Goal: Task Accomplishment & Management: Use online tool/utility

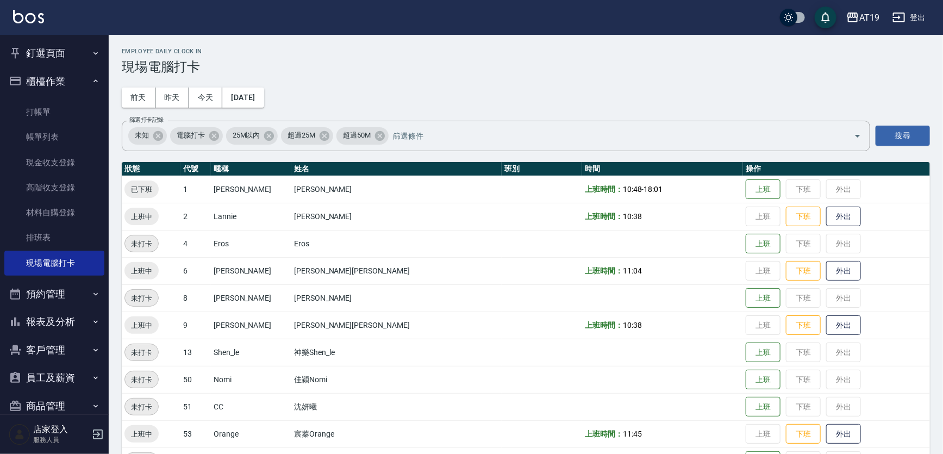
drag, startPoint x: 22, startPoint y: 108, endPoint x: 33, endPoint y: 88, distance: 22.9
click at [22, 108] on link "打帳單" at bounding box center [54, 111] width 100 height 25
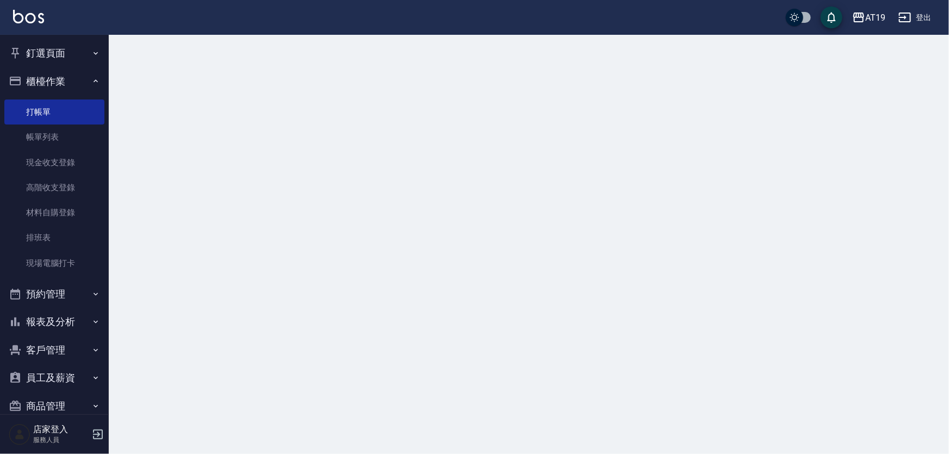
drag, startPoint x: 34, startPoint y: 84, endPoint x: 246, endPoint y: 78, distance: 212.1
click at [35, 80] on button "櫃檯作業" at bounding box center [54, 81] width 100 height 28
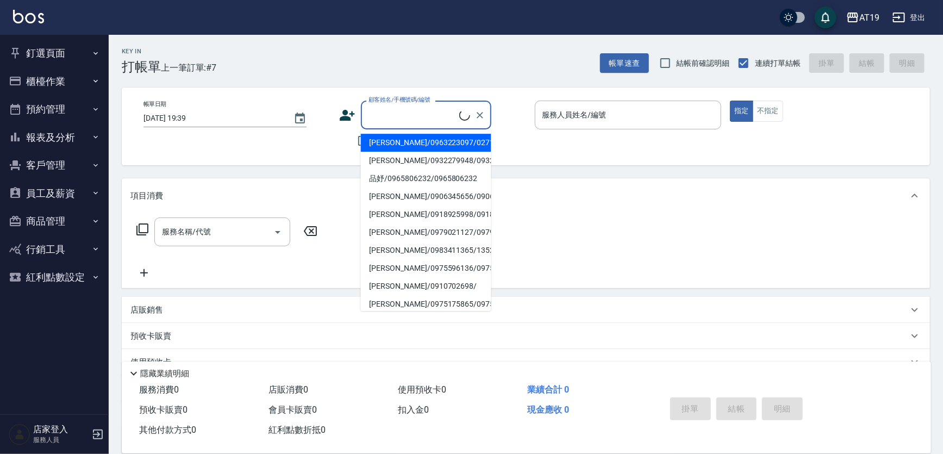
drag, startPoint x: 395, startPoint y: 122, endPoint x: 408, endPoint y: 51, distance: 72.0
click at [395, 122] on input "顧客姓名/手機號碼/編號" at bounding box center [413, 114] width 94 height 19
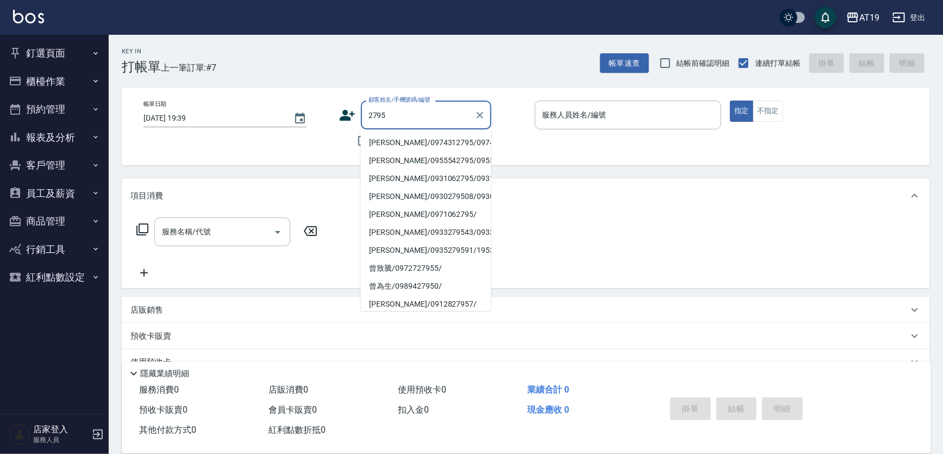
type input "[PERSON_NAME]/0974312795/0974312795"
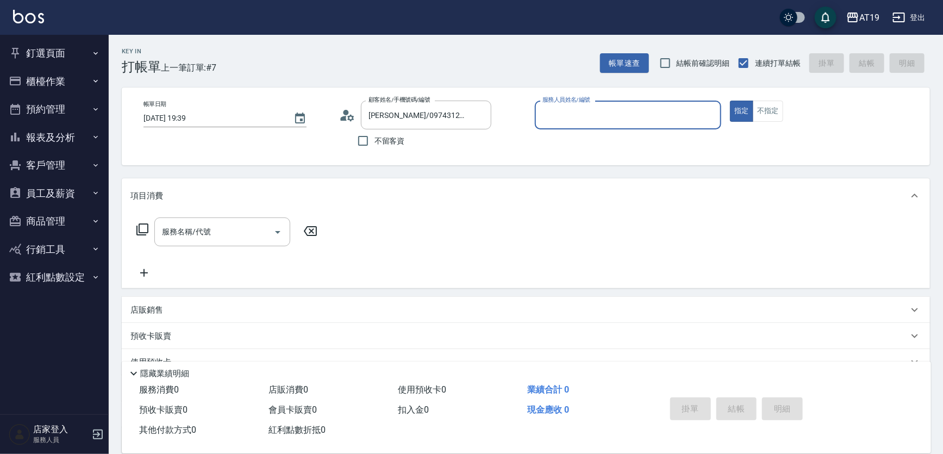
click at [730, 101] on button "指定" at bounding box center [741, 111] width 23 height 21
type button "true"
type input "[PERSON_NAME]- 6"
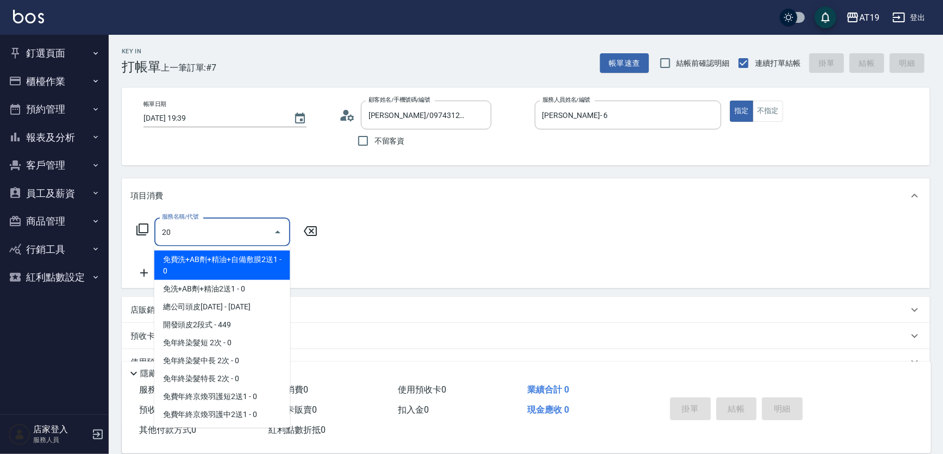
type input "201"
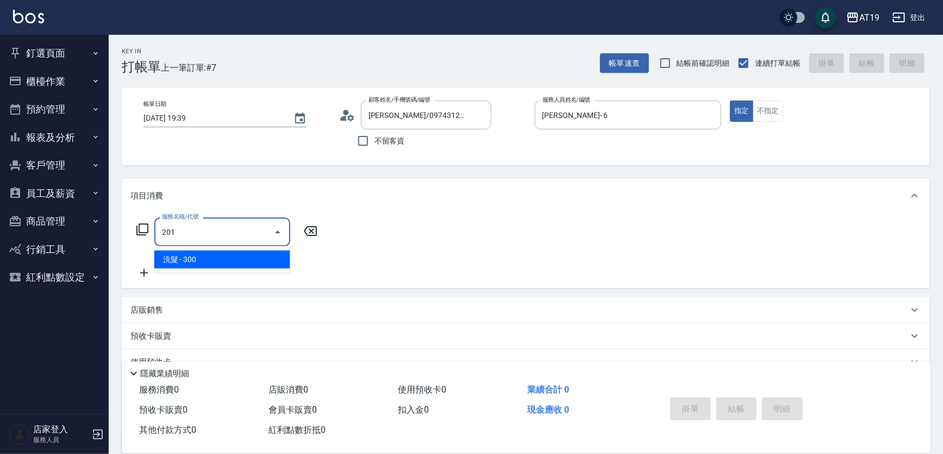
type input "30"
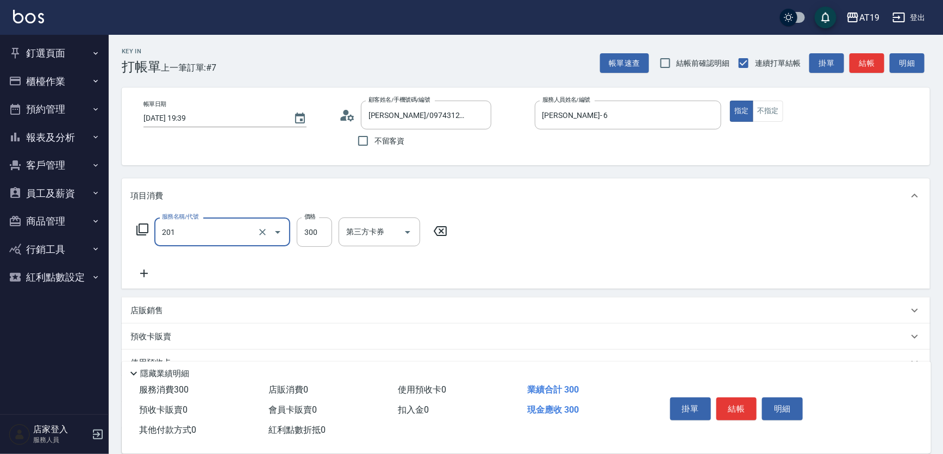
type input "洗髮(201)"
type input "0"
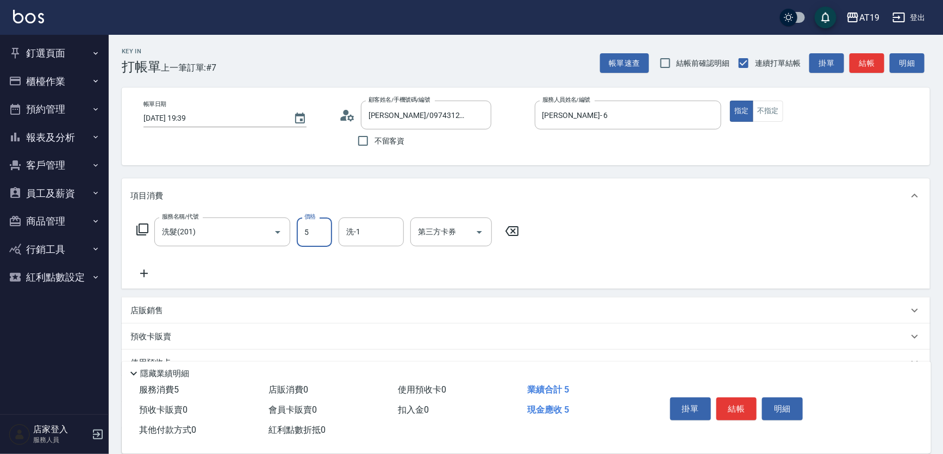
type input "50"
type input "500"
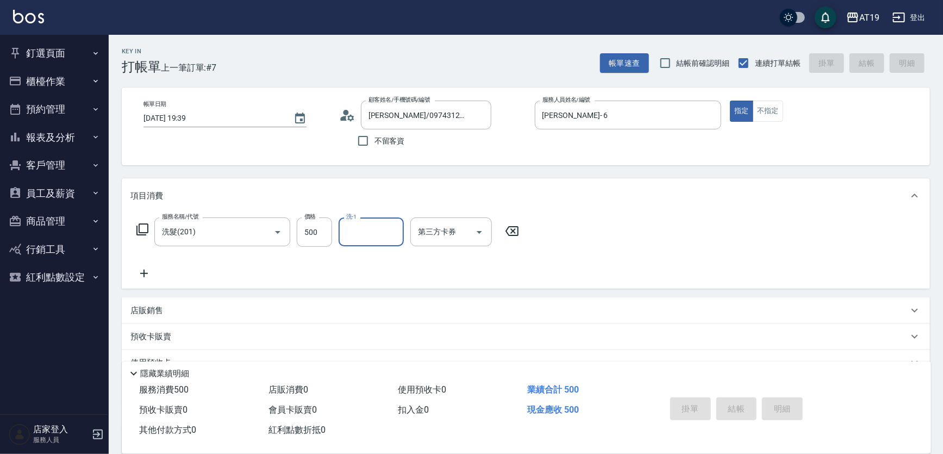
type input "[DATE] 19:40"
type input "0"
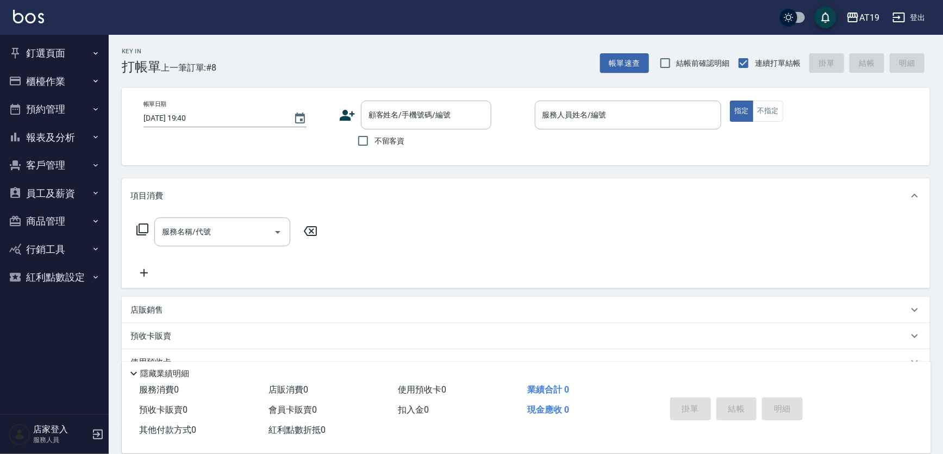
click at [777, 245] on div "服務名稱/代號 服務名稱/代號" at bounding box center [526, 250] width 808 height 75
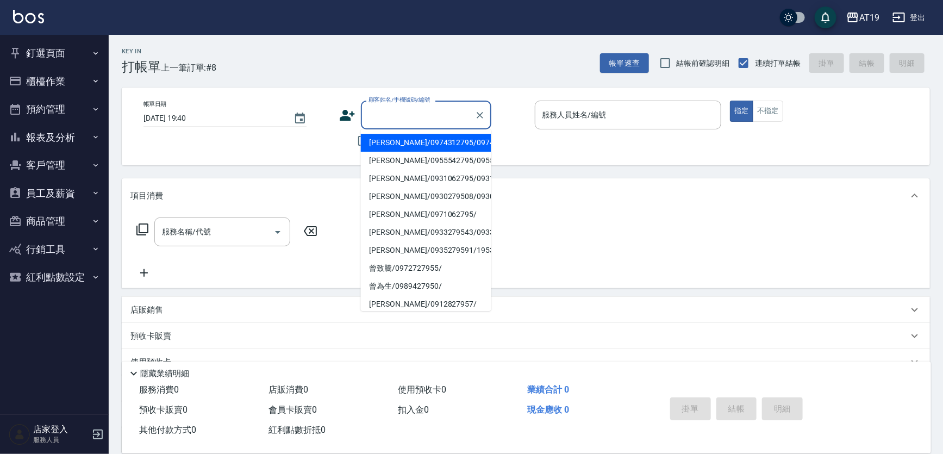
drag, startPoint x: 426, startPoint y: 114, endPoint x: 424, endPoint y: 65, distance: 49.5
click at [426, 105] on input "顧客姓名/手機號碼/編號" at bounding box center [418, 114] width 104 height 19
type input "[PERSON_NAME]/0939587301/0939587301"
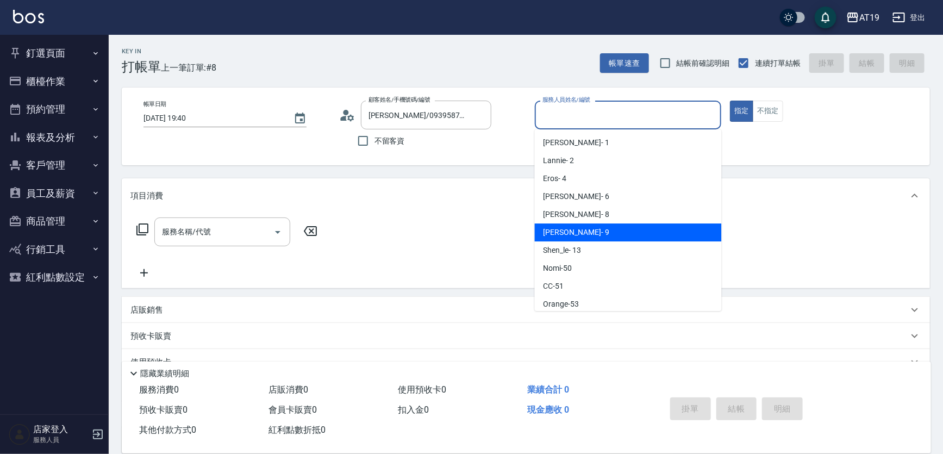
type input "[PERSON_NAME]- 9"
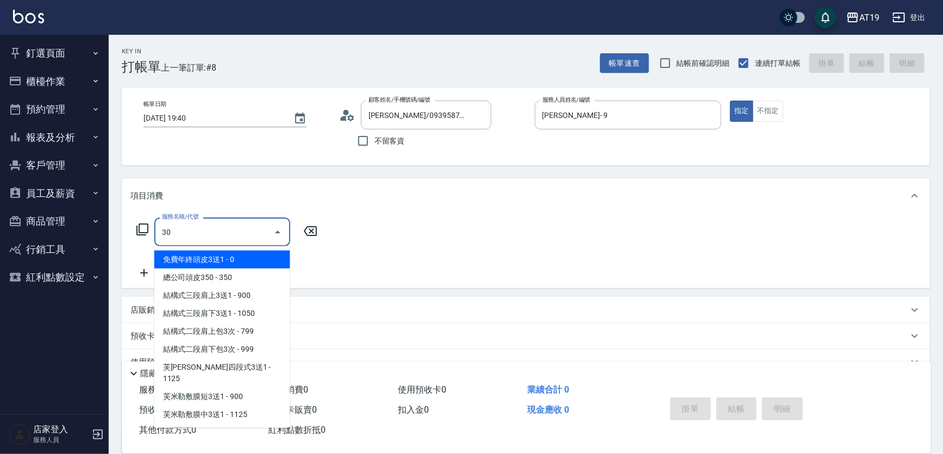
type input "301"
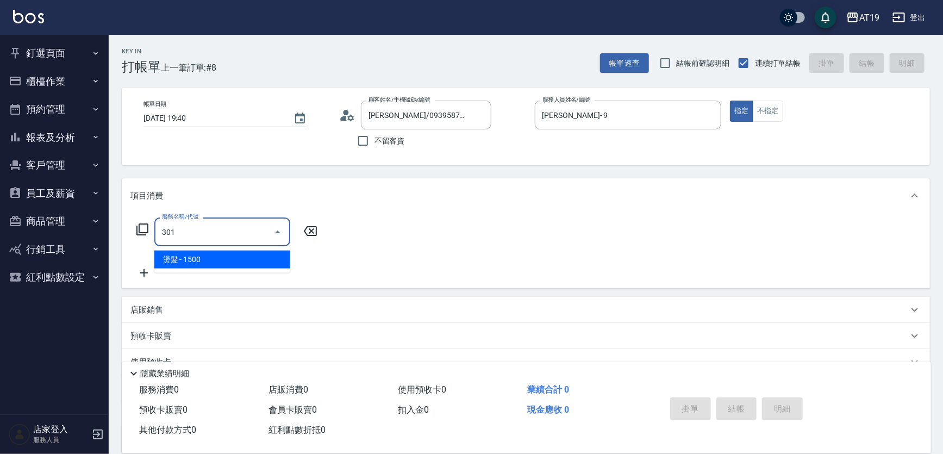
type input "150"
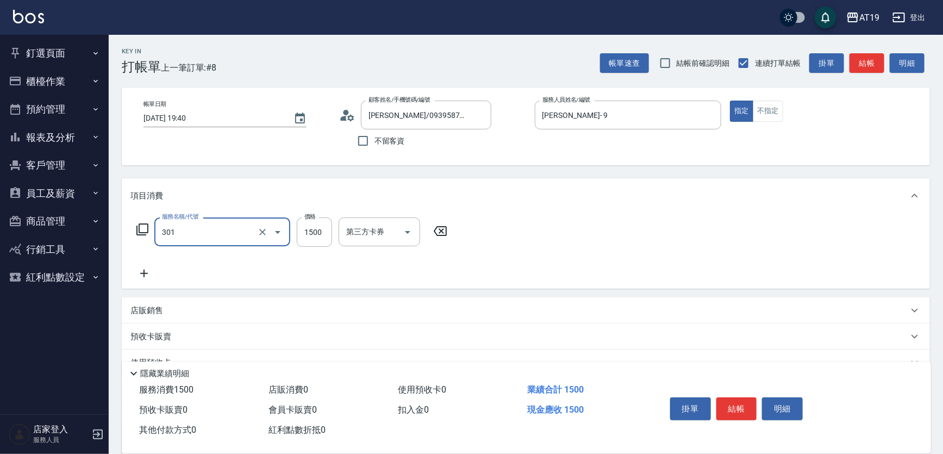
type input "燙髮(301)"
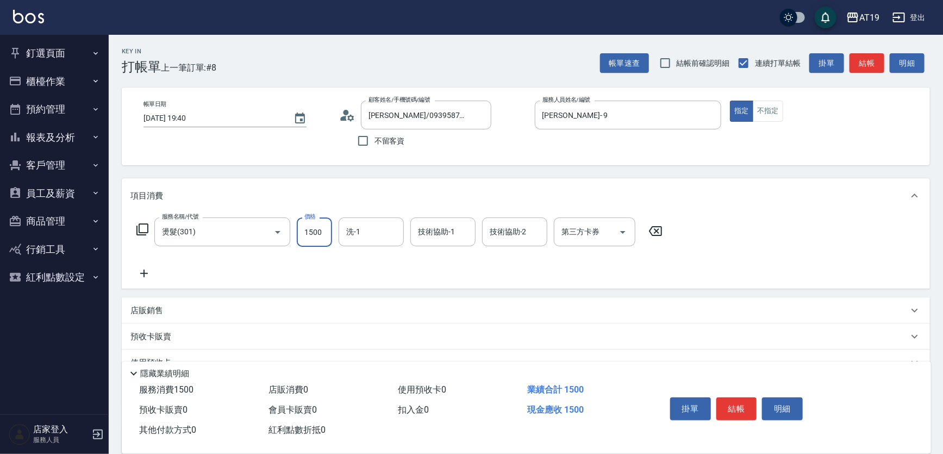
type input "1"
type input "0"
type input "18"
type input "10"
type input "188"
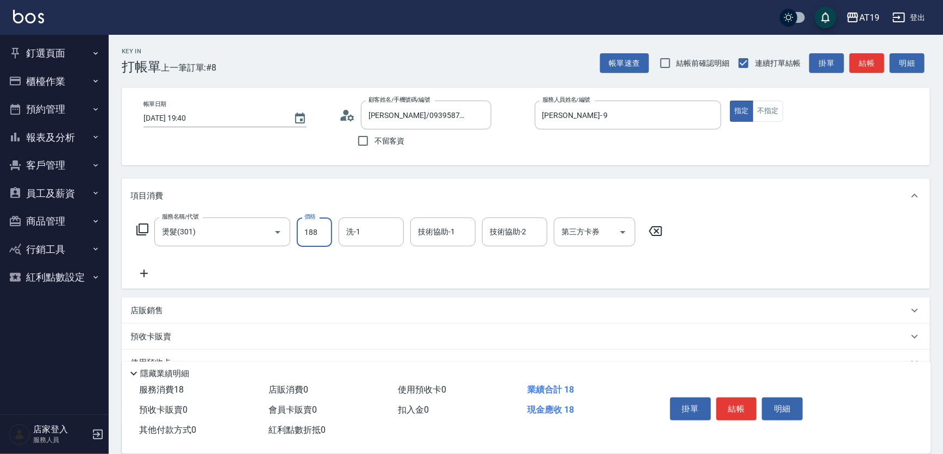
type input "180"
type input "1880"
type input "Orange-53"
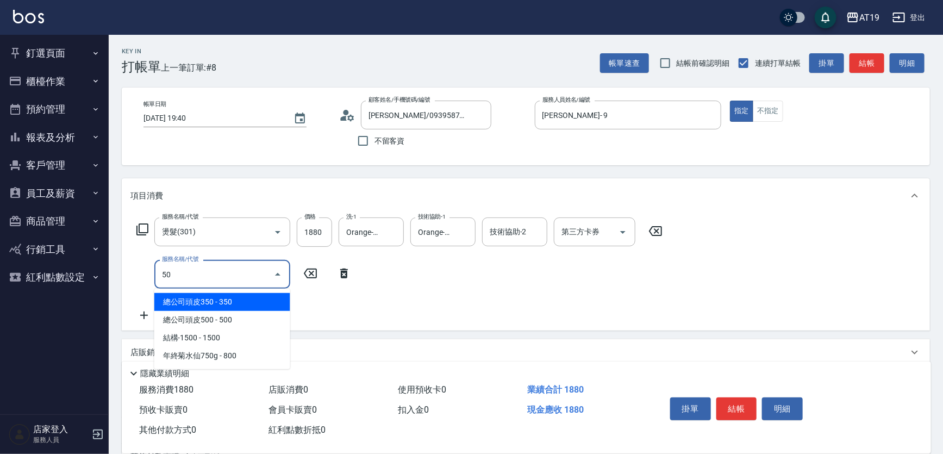
type input "501"
type input "280"
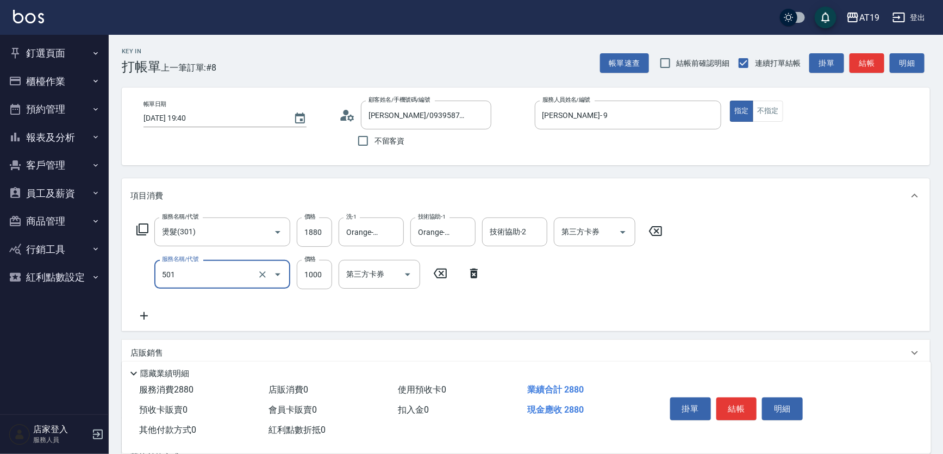
type input "染髮(501)"
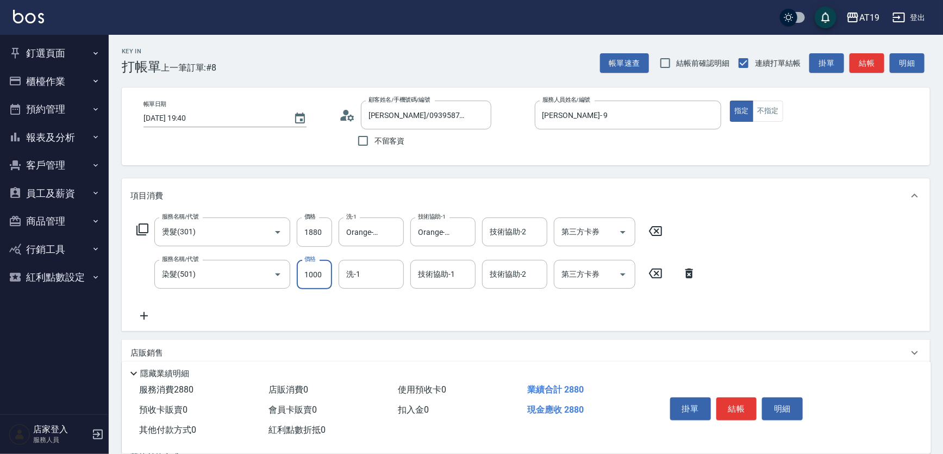
type input "1"
type input "180"
type input "129"
type input "200"
type input "1299"
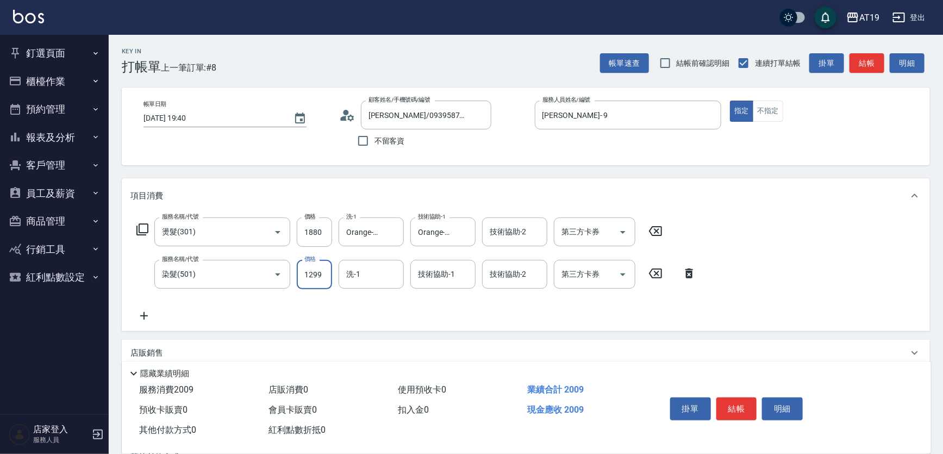
type input "310"
type input "1299"
type input "Orange-53"
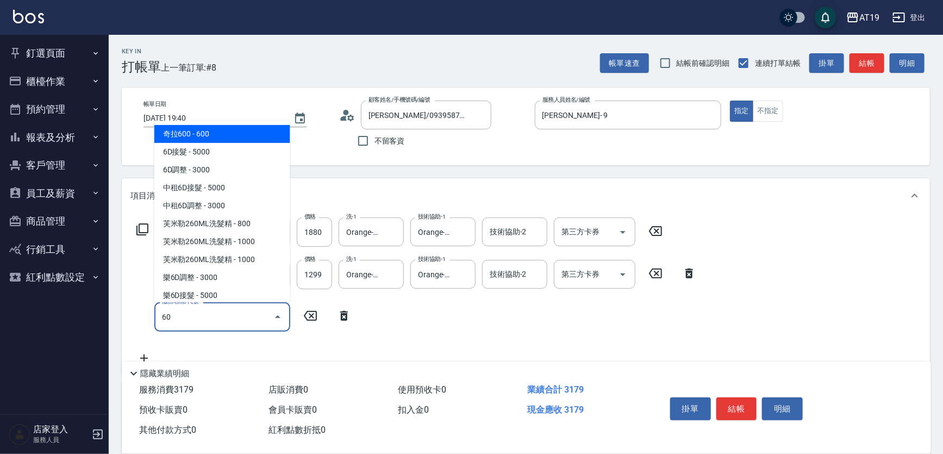
type input "601"
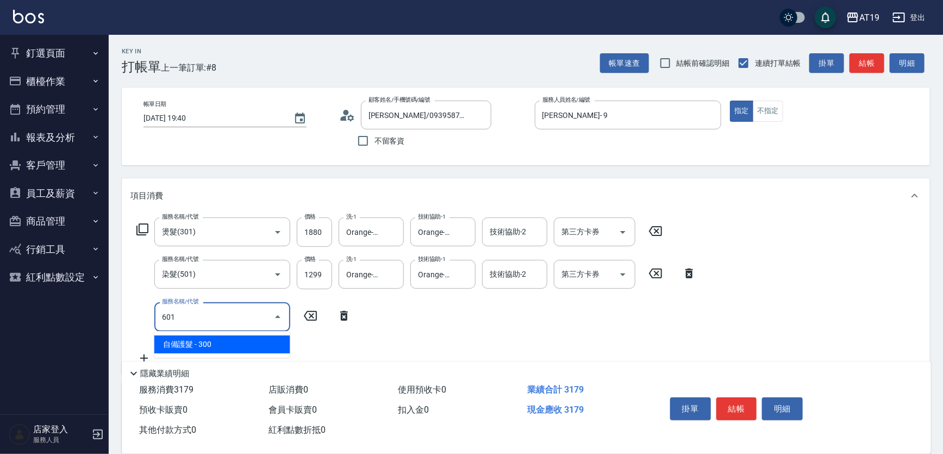
type input "340"
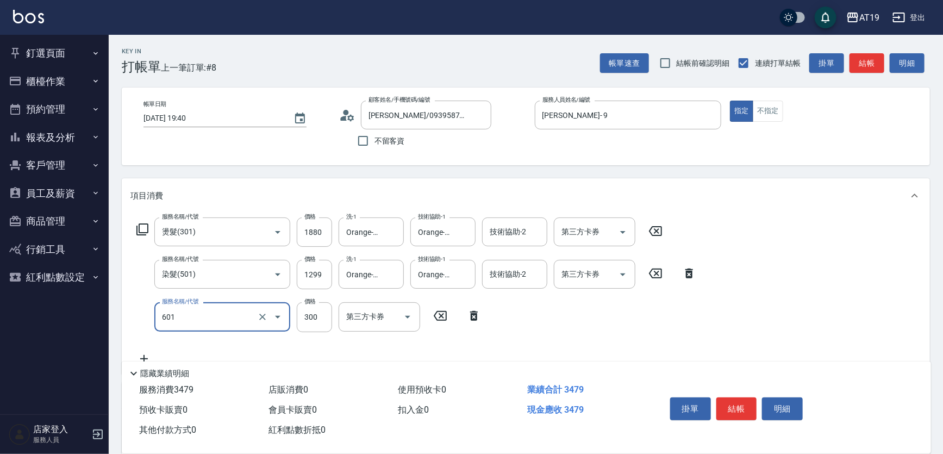
type input "自備護髮(601)"
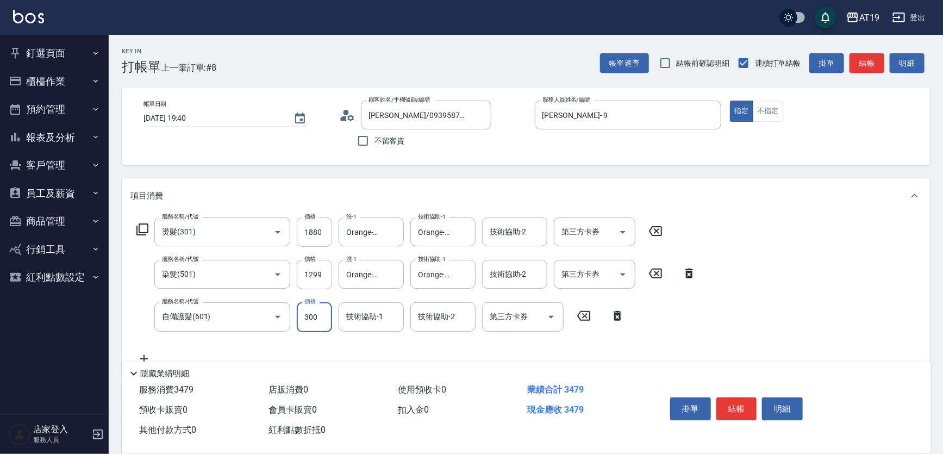
type input "1"
type input "310"
type input "100"
type input "410"
type input "1000"
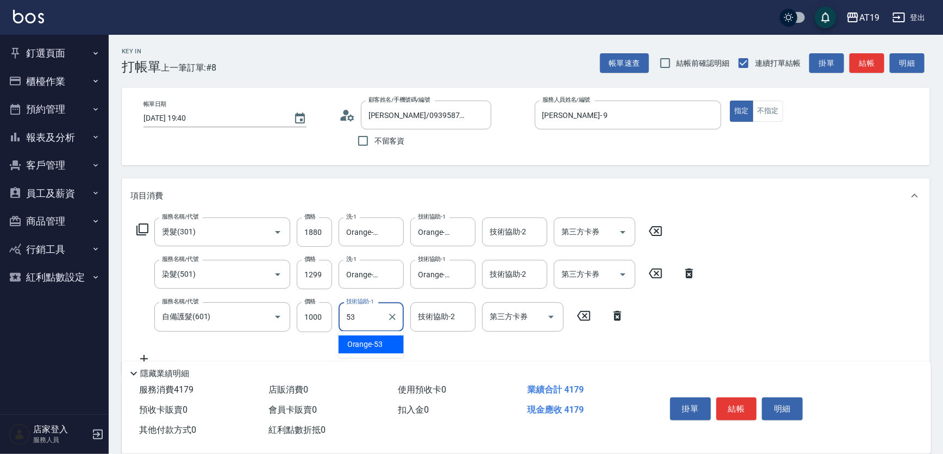
type input "Orange-53"
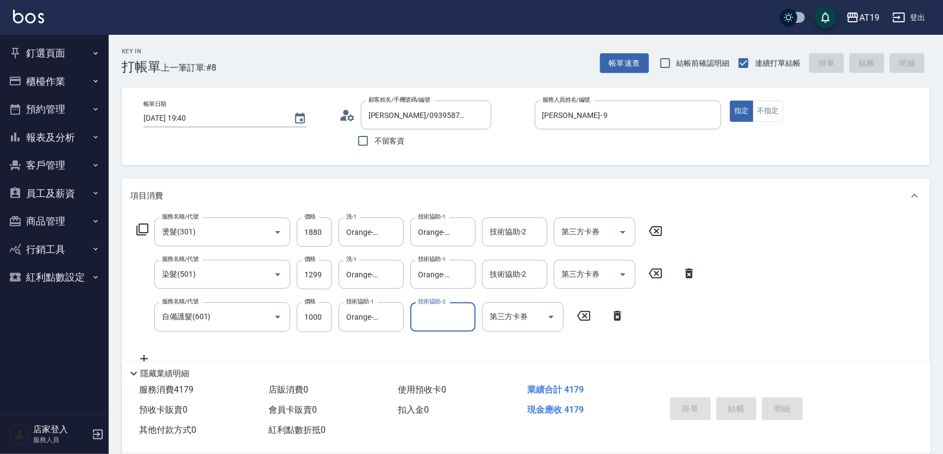
type input "[DATE] 19:59"
type input "0"
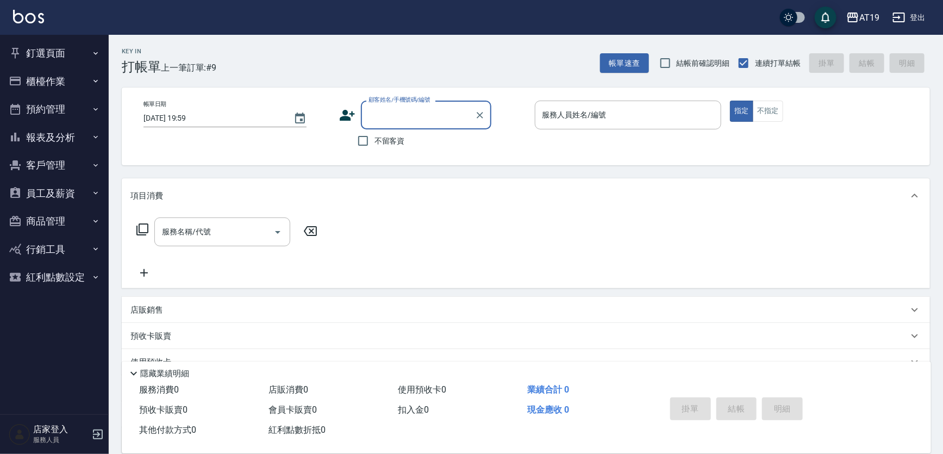
click at [350, 114] on icon at bounding box center [347, 115] width 15 height 11
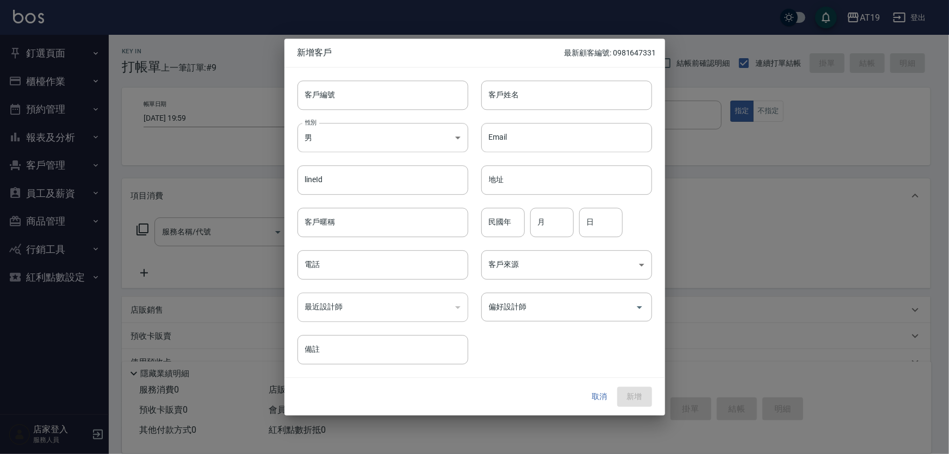
click at [654, 304] on div "客戶編號 客戶編號 客戶姓名 客戶姓名 性別 男 [DEMOGRAPHIC_DATA] 性別 Email Email lineId lineId 地址 地址 …" at bounding box center [474, 222] width 381 height 310
click at [694, 304] on div at bounding box center [474, 227] width 949 height 454
click at [592, 396] on button "取消" at bounding box center [599, 397] width 35 height 20
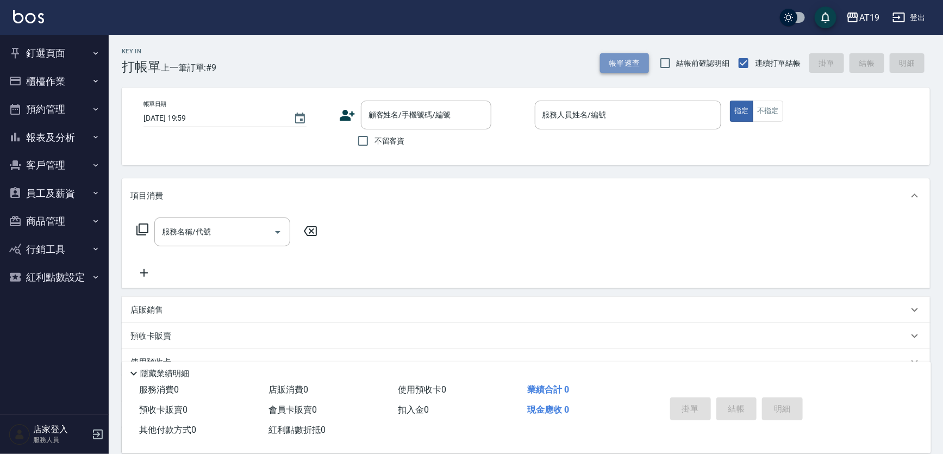
click at [617, 63] on button "帳單速查" at bounding box center [624, 63] width 49 height 20
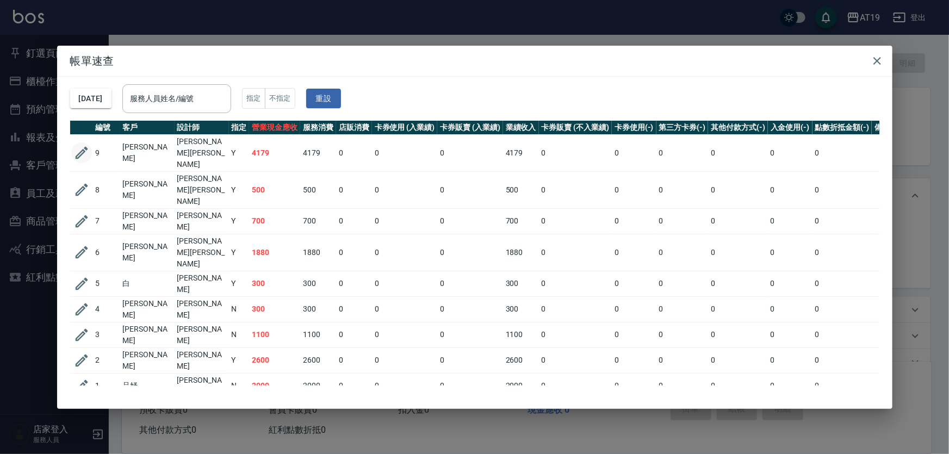
click at [79, 145] on icon "button" at bounding box center [81, 153] width 16 height 16
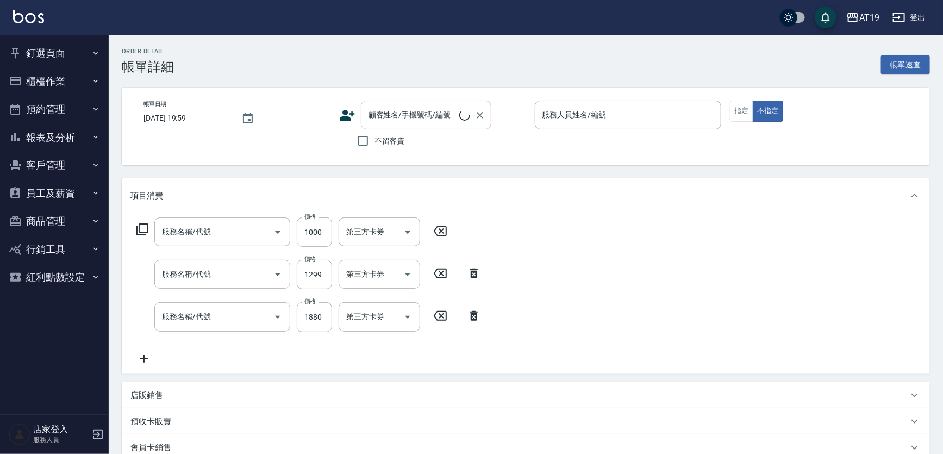
type input "[PERSON_NAME]- 9"
type input "410"
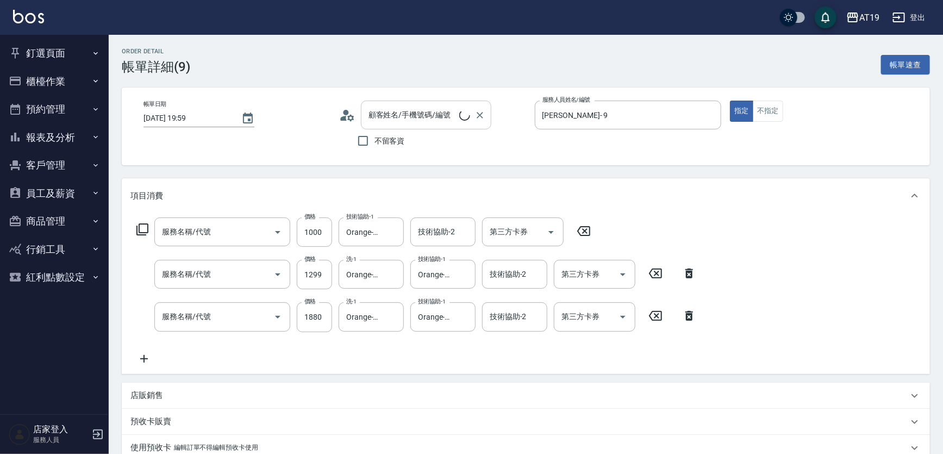
click at [346, 118] on icon at bounding box center [343, 118] width 7 height 5
type input "自備護髮(601)"
type input "染髮(501)"
type input "燙髮(301)"
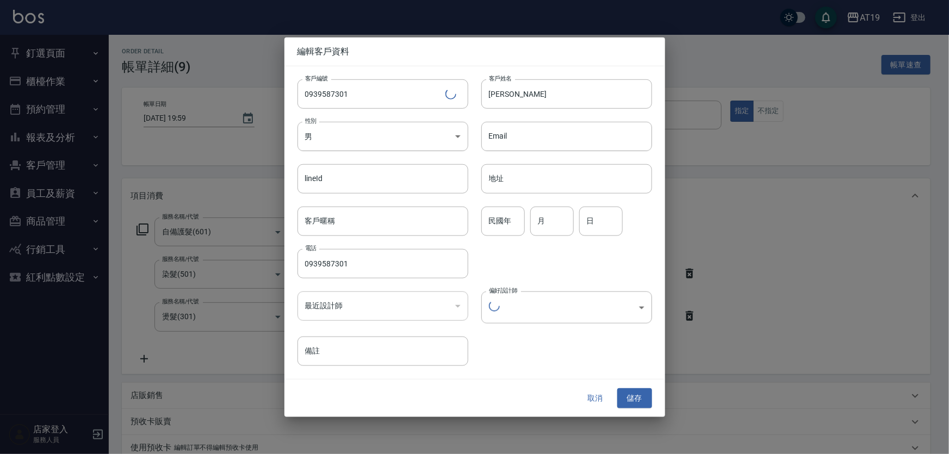
type input "[PERSON_NAME]/0939587301/0939587301"
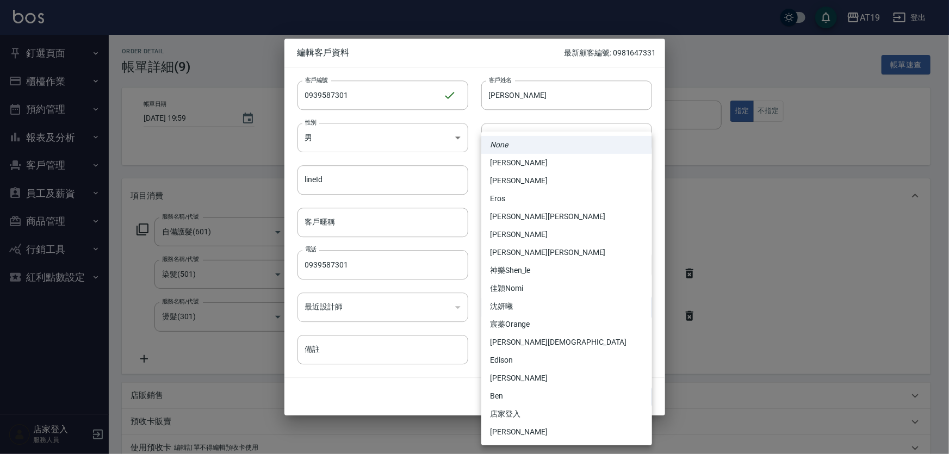
click at [522, 303] on body "AT19 登出 釘選頁面 打帳單 帳單列表 排班表 現場電腦打卡 店家日報表 互助日報表 設計師日報表 櫃檯作業 打帳單 帳單列表 現金收支登錄 高階收支登錄…" at bounding box center [474, 379] width 949 height 759
click at [509, 251] on li "[PERSON_NAME][PERSON_NAME]" at bounding box center [566, 253] width 171 height 18
type input "78e22f29-e378-4f07-8806-9329f17056bf"
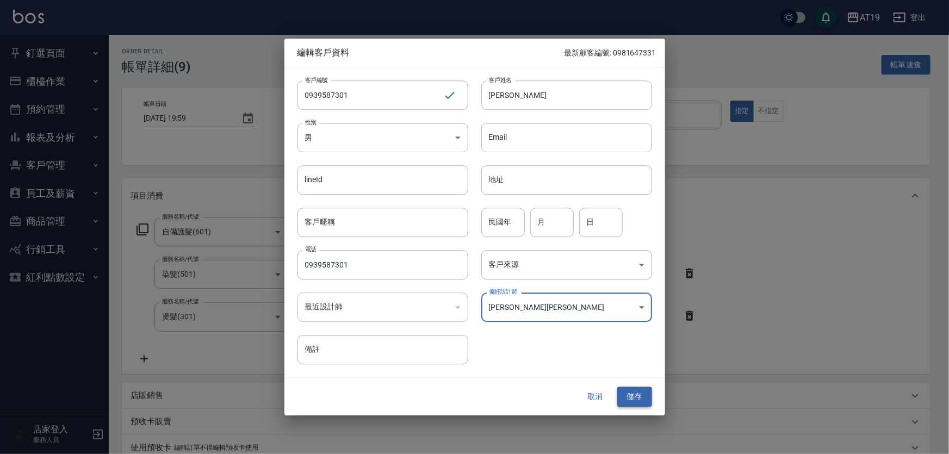
click at [631, 395] on button "儲存" at bounding box center [634, 397] width 35 height 20
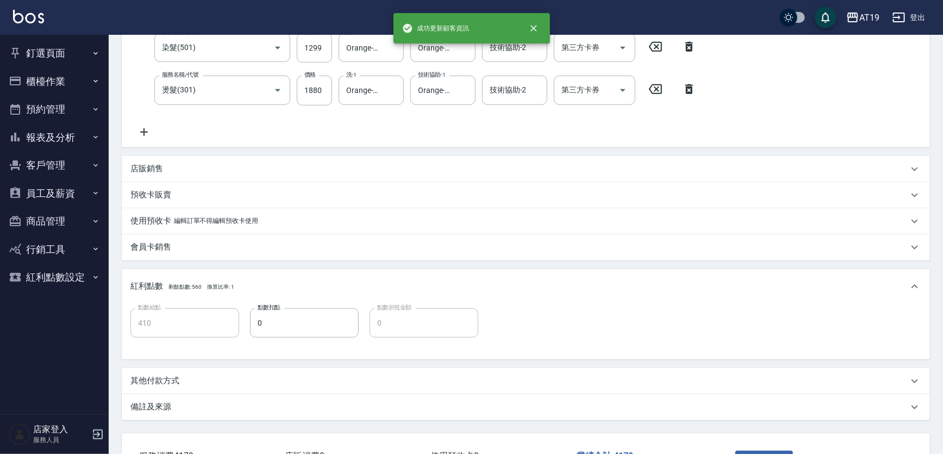
scroll to position [308, 0]
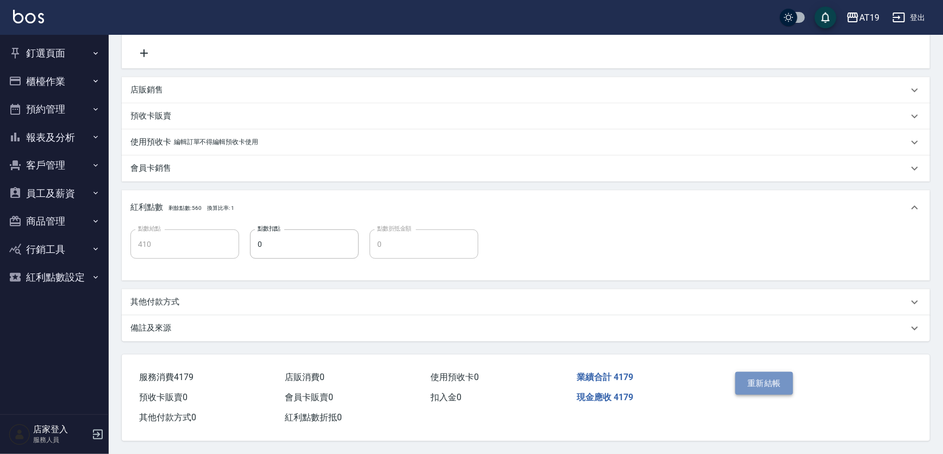
click at [761, 382] on button "重新結帳" at bounding box center [765, 383] width 58 height 23
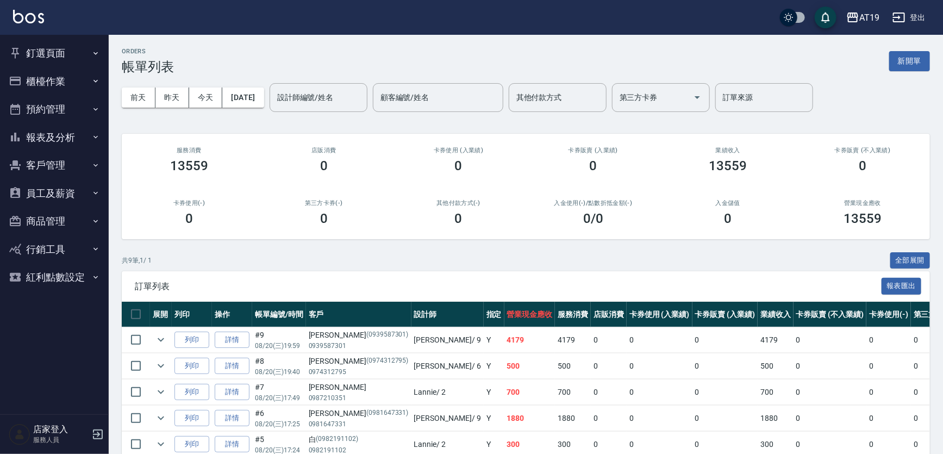
click at [234, 59] on div "ORDERS 帳單列表 新開單" at bounding box center [526, 61] width 808 height 27
click at [901, 52] on button "新開單" at bounding box center [909, 61] width 41 height 20
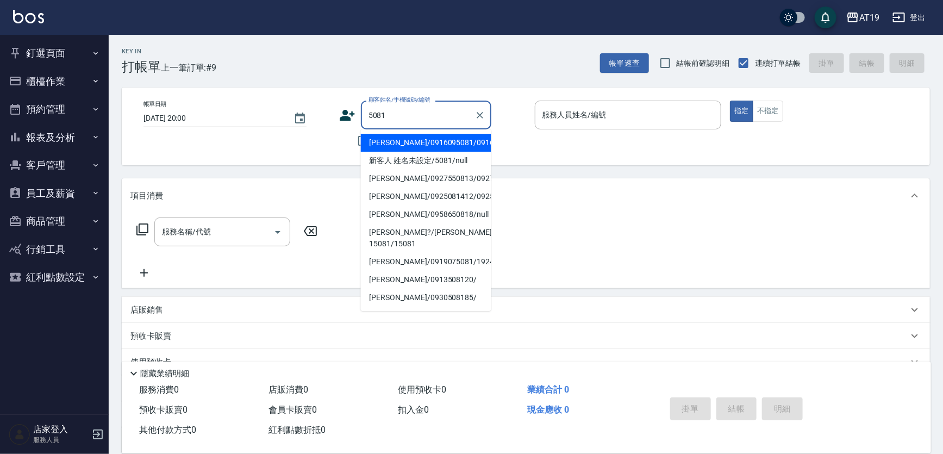
type input "[PERSON_NAME]/0916095081/0916095081"
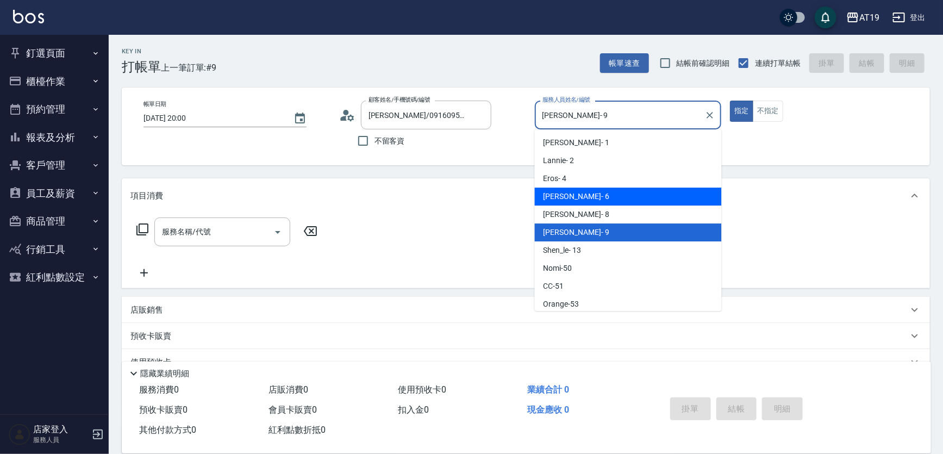
type input "[PERSON_NAME]- 6"
type button "true"
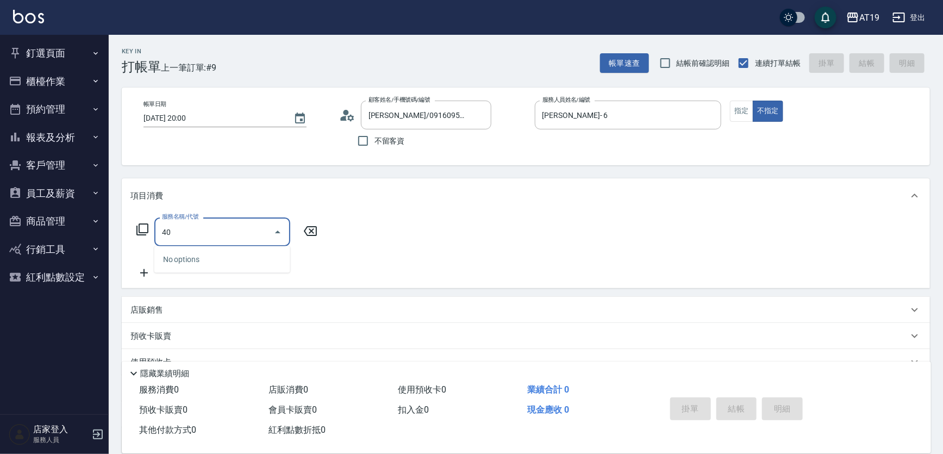
type input "401"
type input "30"
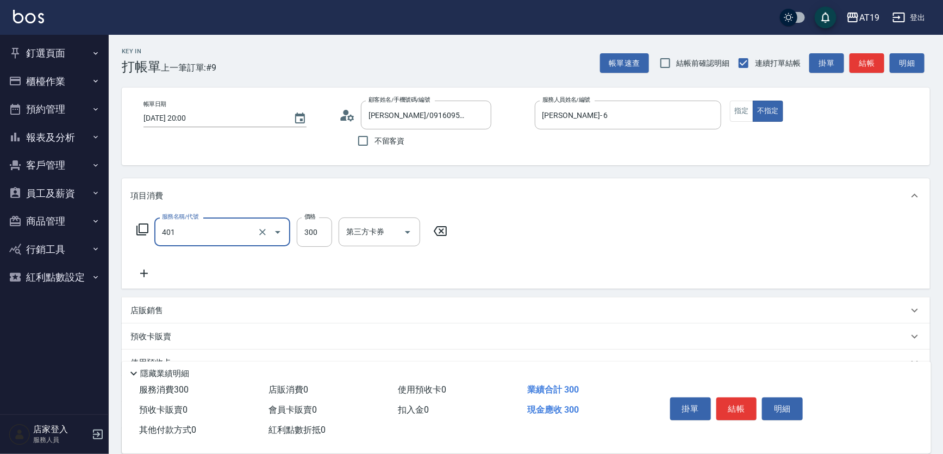
type input "剪髮(401)"
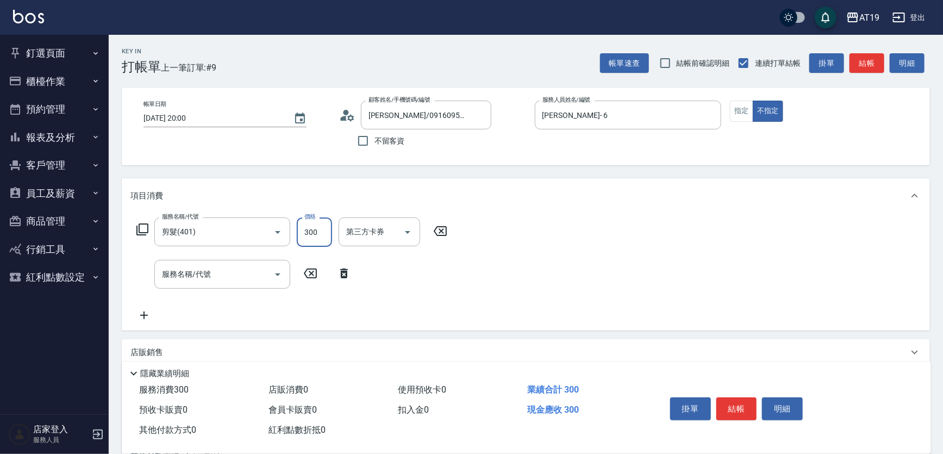
type input "4"
type input "0"
type input "400"
type input "40"
type input "400"
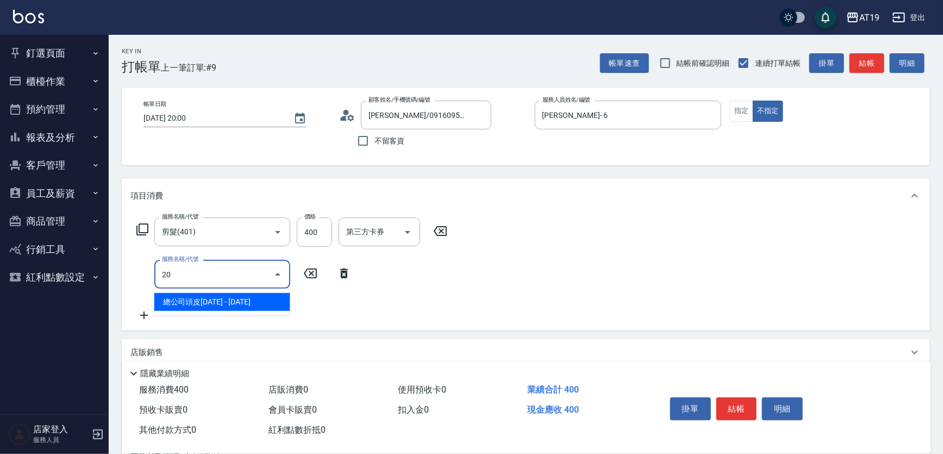
type input "201"
type input "70"
type input "洗髮(201)"
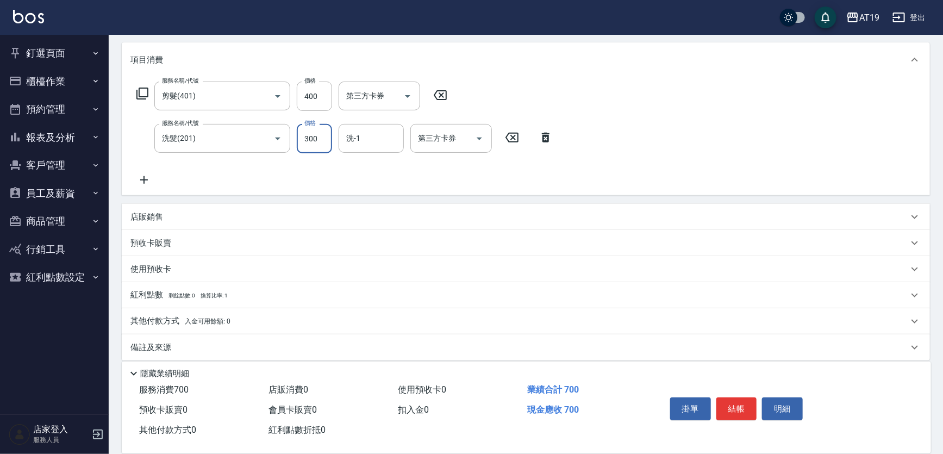
scroll to position [144, 0]
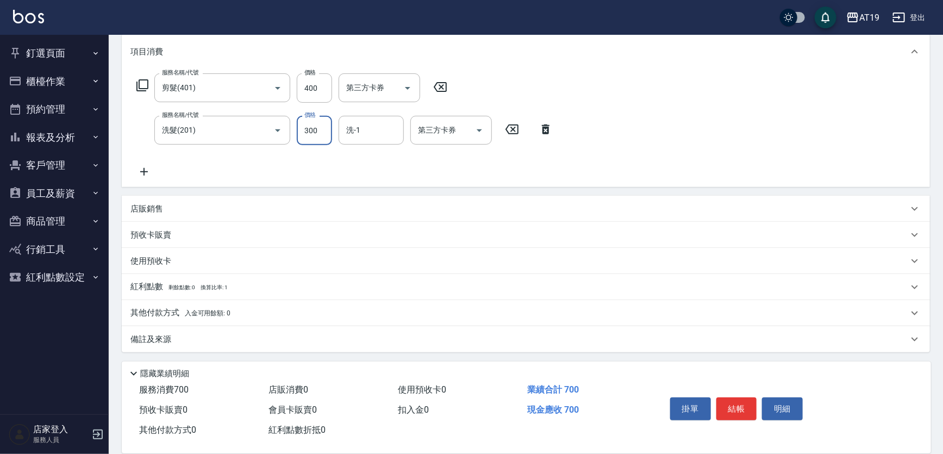
click at [169, 207] on div "店販銷售" at bounding box center [519, 208] width 778 height 11
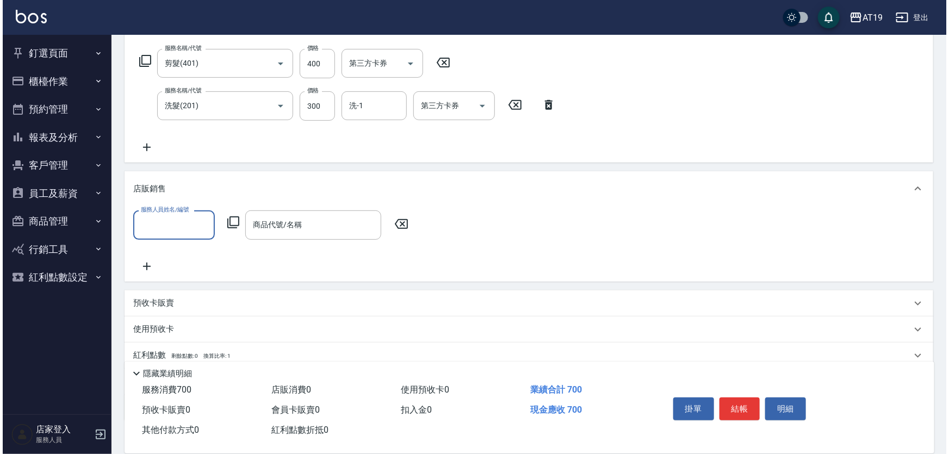
scroll to position [236, 0]
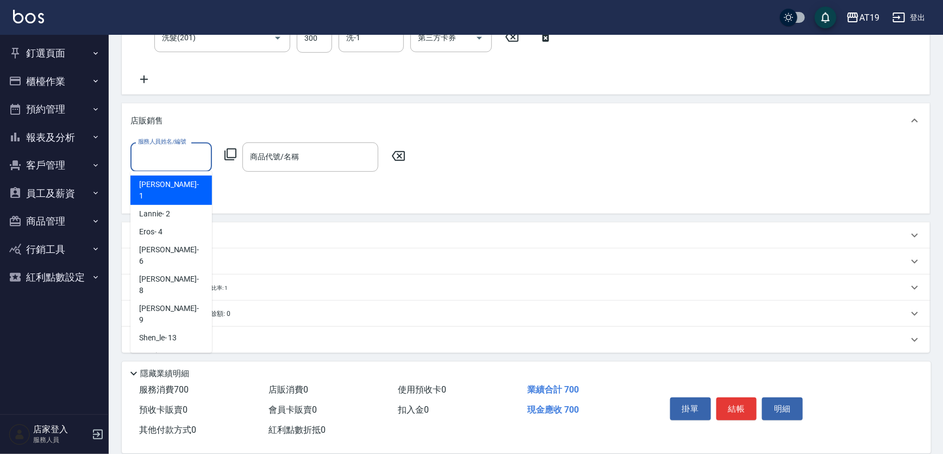
click at [159, 158] on input "服務人員姓名/編號" at bounding box center [171, 156] width 72 height 19
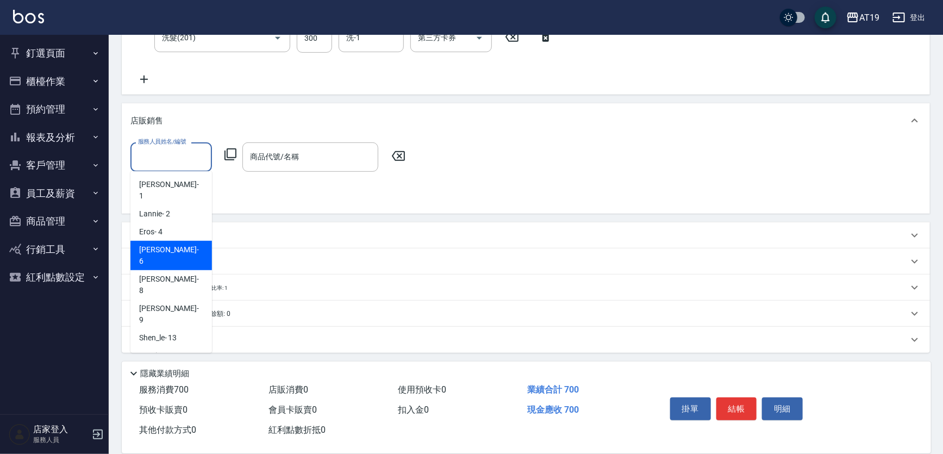
click at [162, 241] on div "[PERSON_NAME] - 6" at bounding box center [171, 255] width 82 height 29
type input "[PERSON_NAME]- 6"
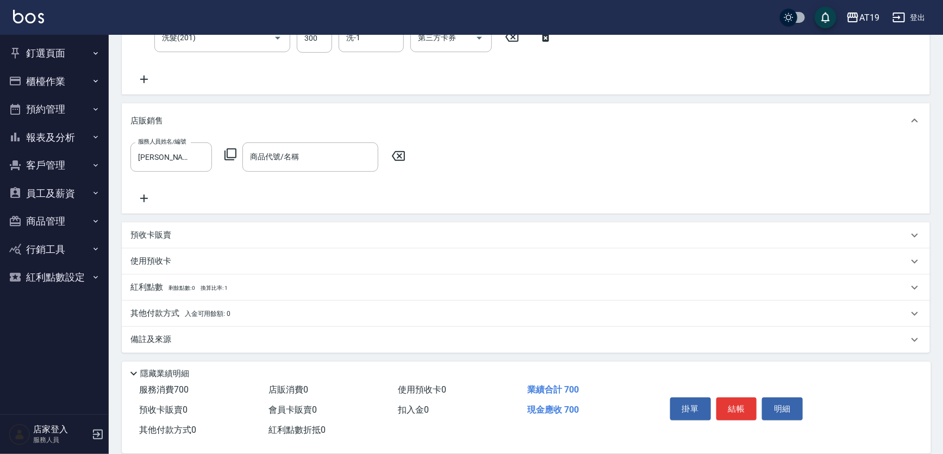
click at [232, 155] on icon at bounding box center [230, 154] width 13 height 13
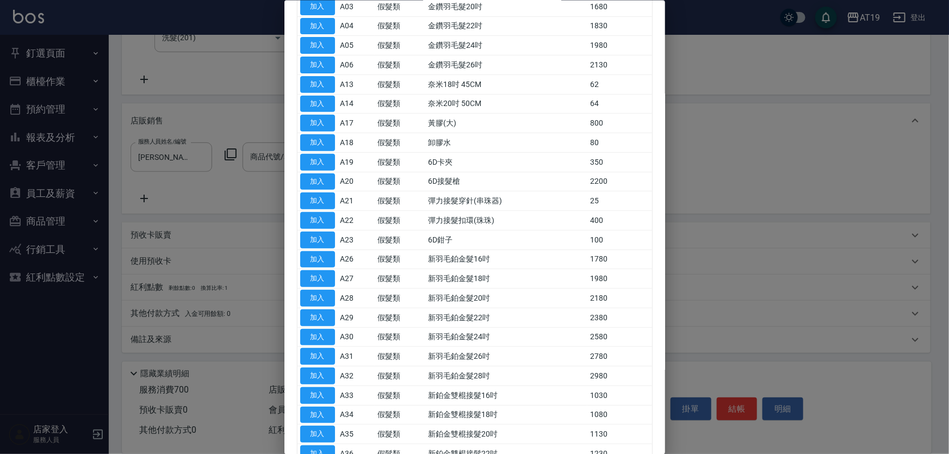
scroll to position [49, 0]
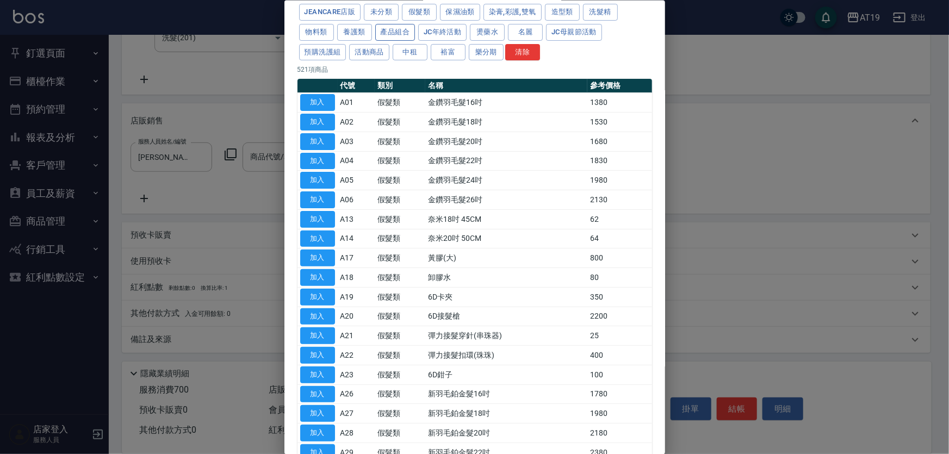
click at [398, 31] on button "產品組合" at bounding box center [395, 31] width 40 height 17
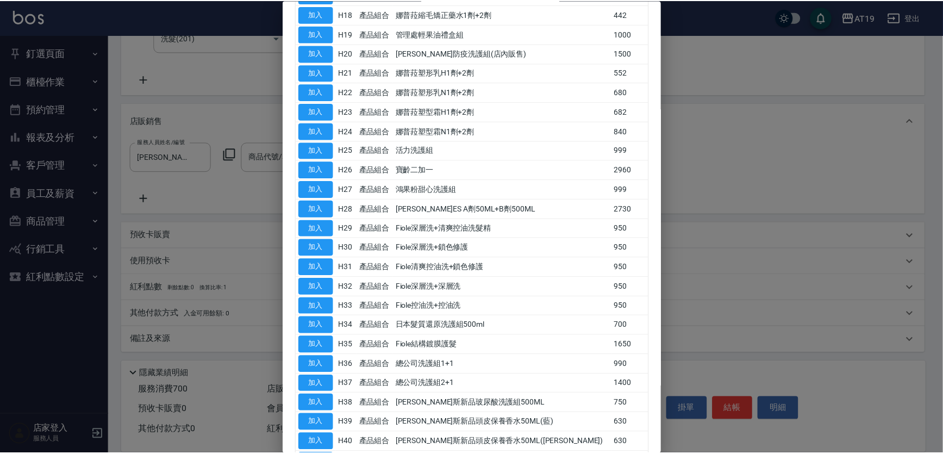
scroll to position [560, 0]
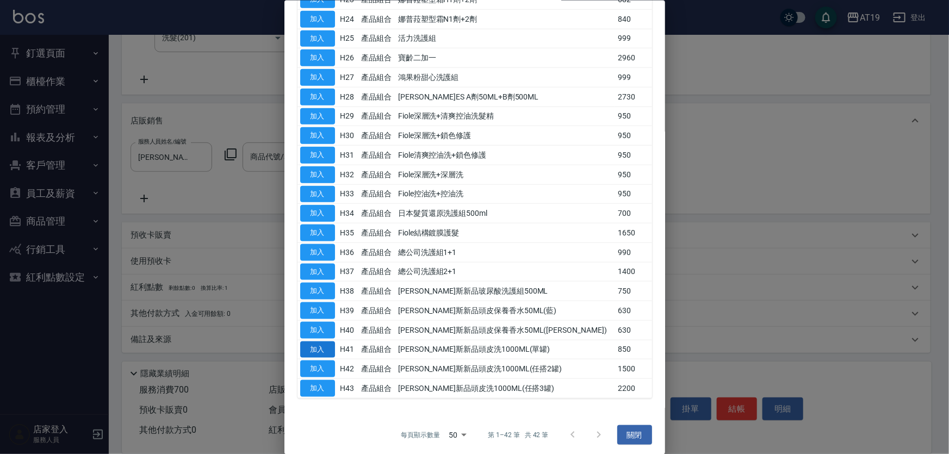
click at [328, 341] on button "加入" at bounding box center [317, 349] width 35 height 17
type input "[PERSON_NAME]斯新品頭皮洗1000ML(單罐)"
type input "150"
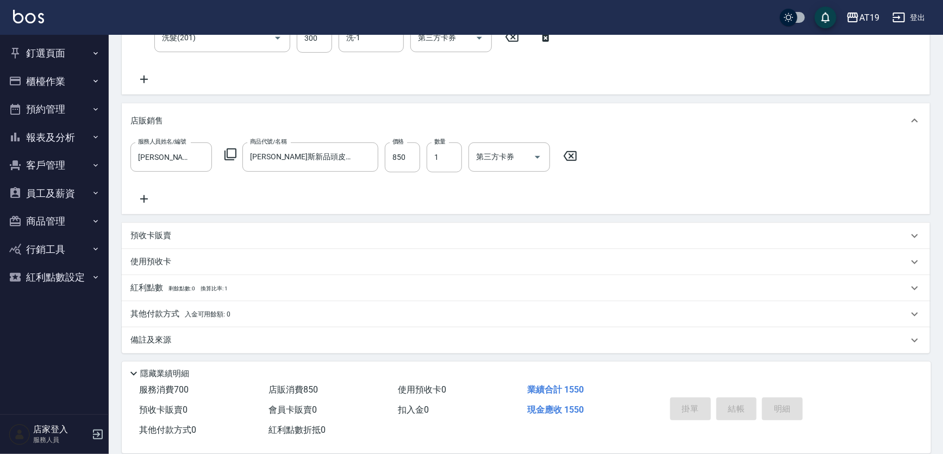
type input "[DATE] 20:20"
type input "0"
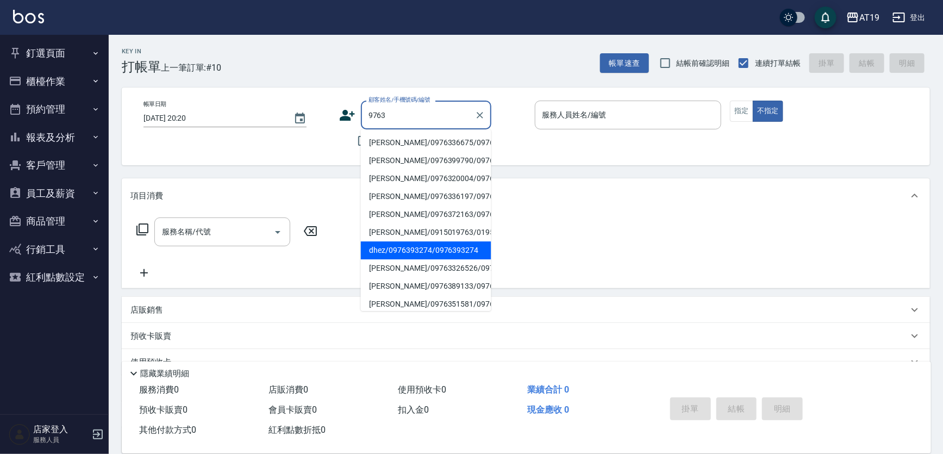
scroll to position [5, 0]
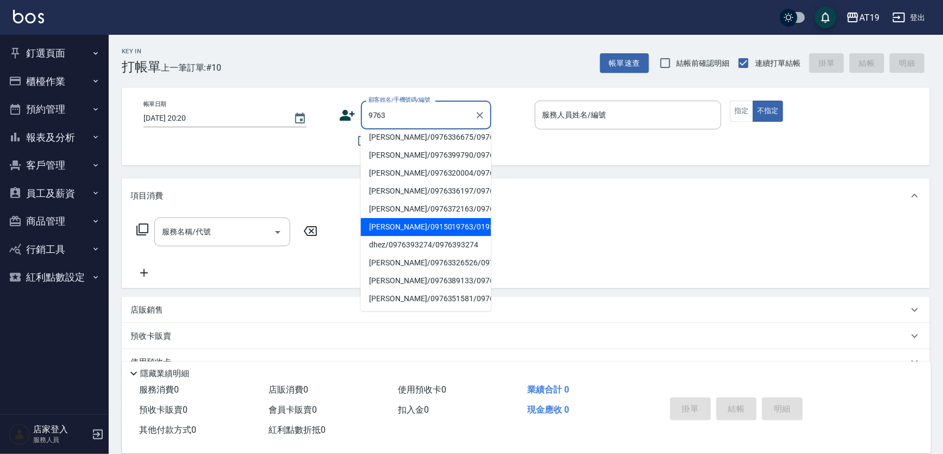
type input "[PERSON_NAME]/0915019763/01955"
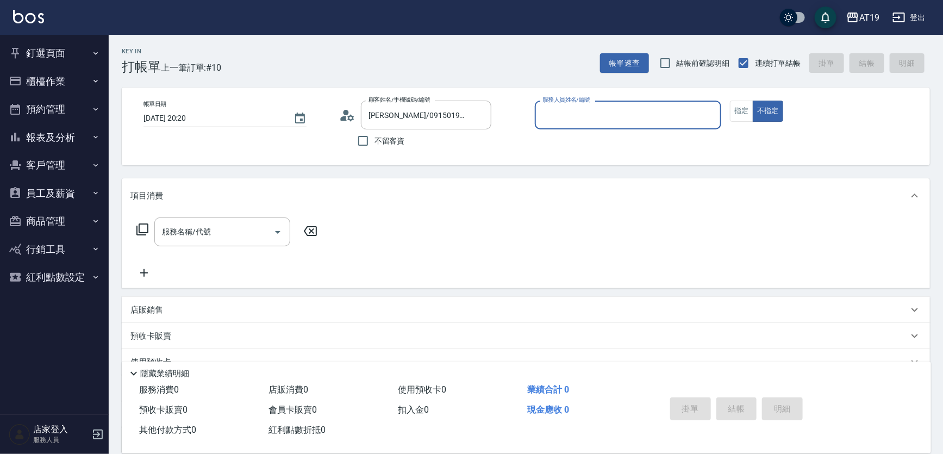
type input "[PERSON_NAME]- 8"
click at [753, 101] on button "不指定" at bounding box center [768, 111] width 30 height 21
type button "false"
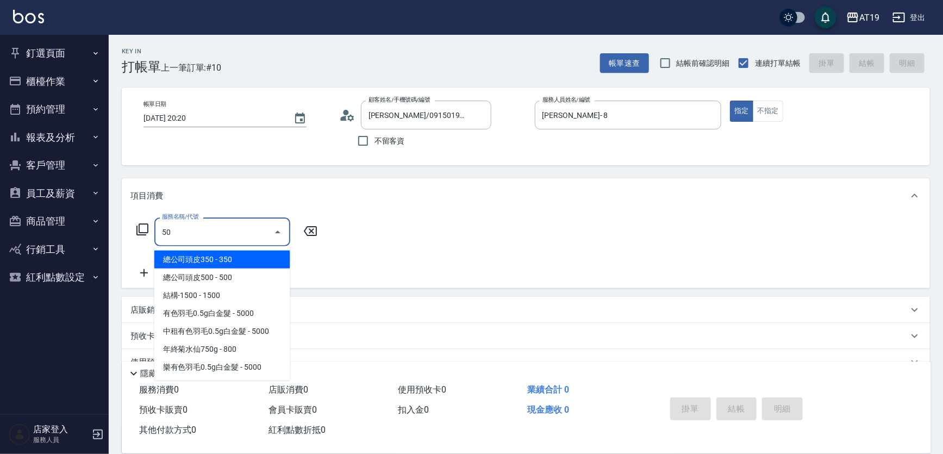
type input "501"
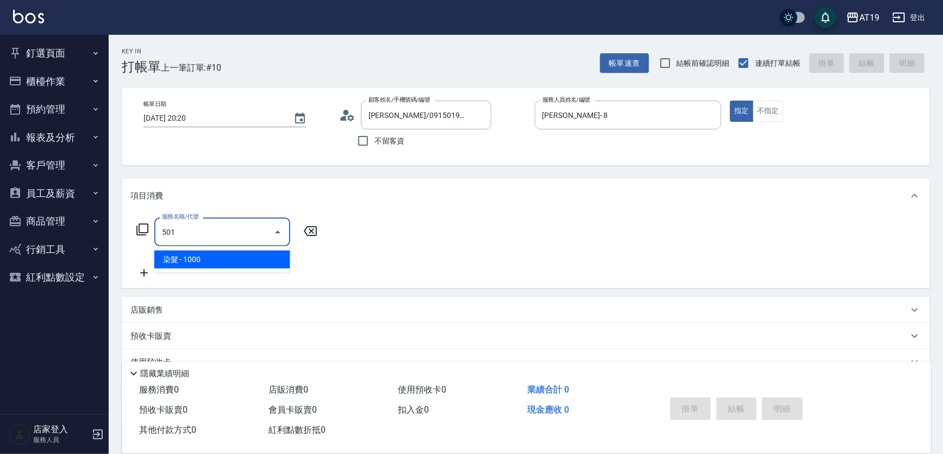
type input "100"
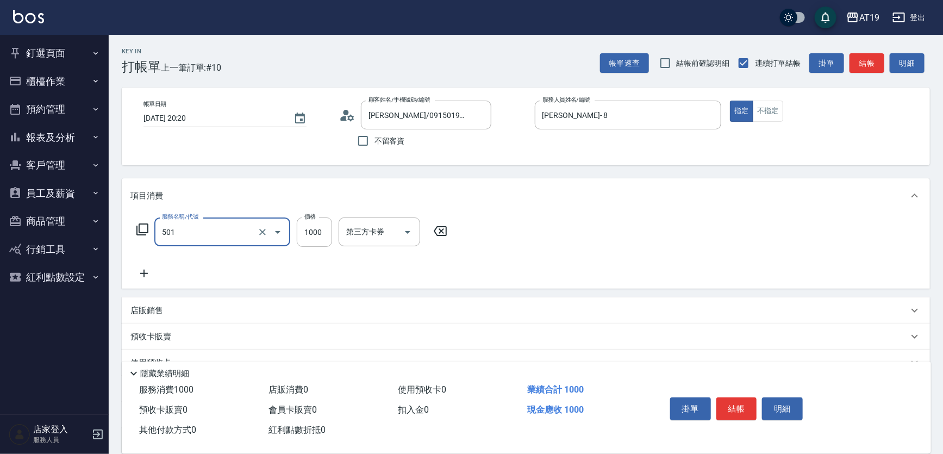
type input "染髮(501)"
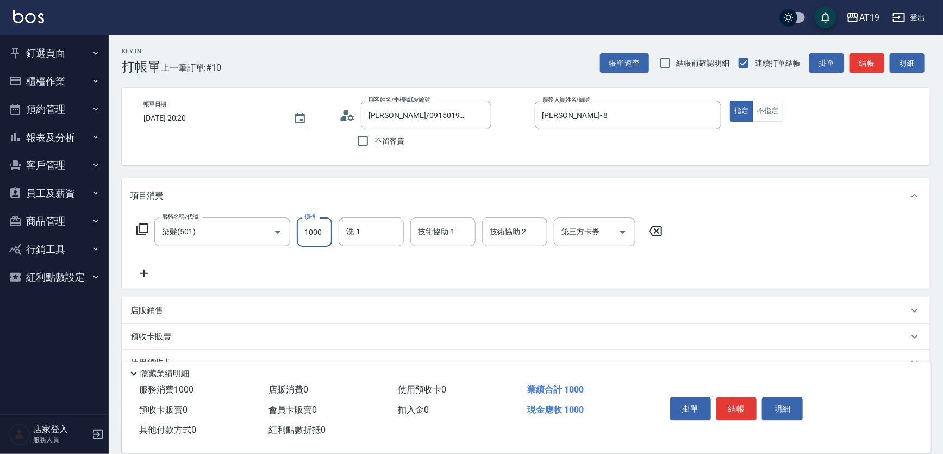
type input "0"
type input "188"
type input "10"
type input "18"
type input "10"
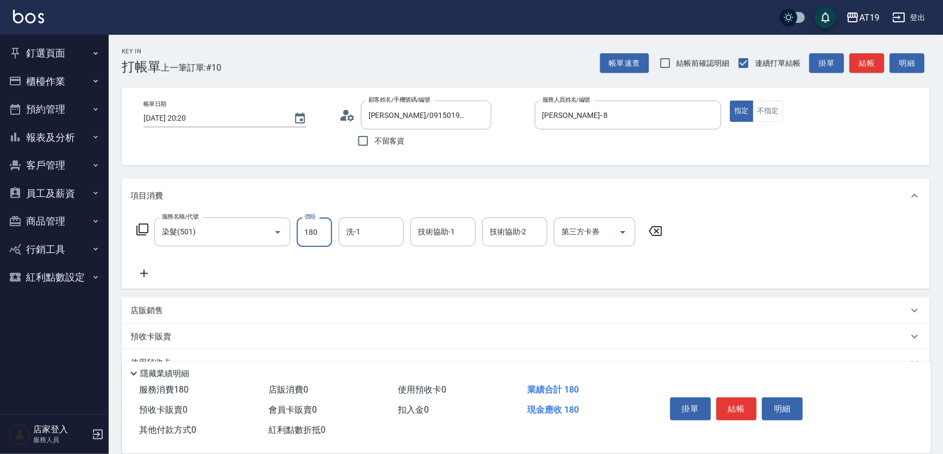
type input "1800"
type input "180"
type input "1800"
type input "Nomi-50"
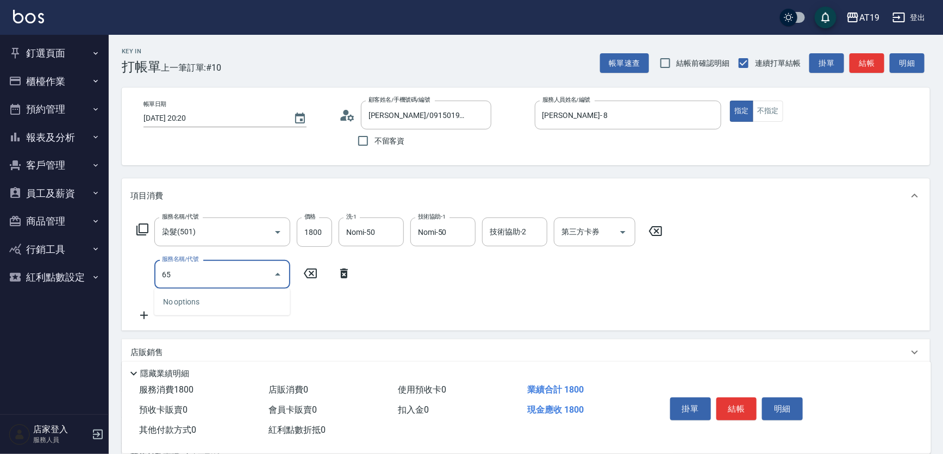
type input "657"
type input "330"
type input "自備護髮(鉑金)(657)"
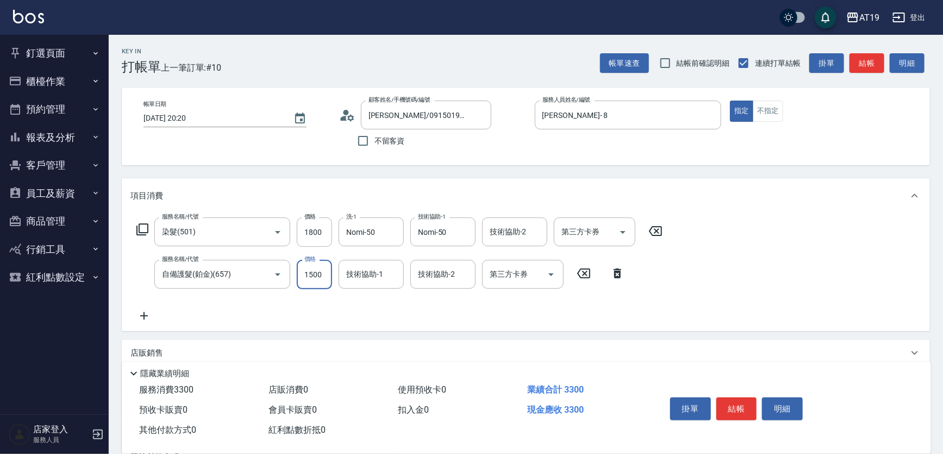
type input "1"
type input "180"
type input "18"
type input "190"
type input "1800"
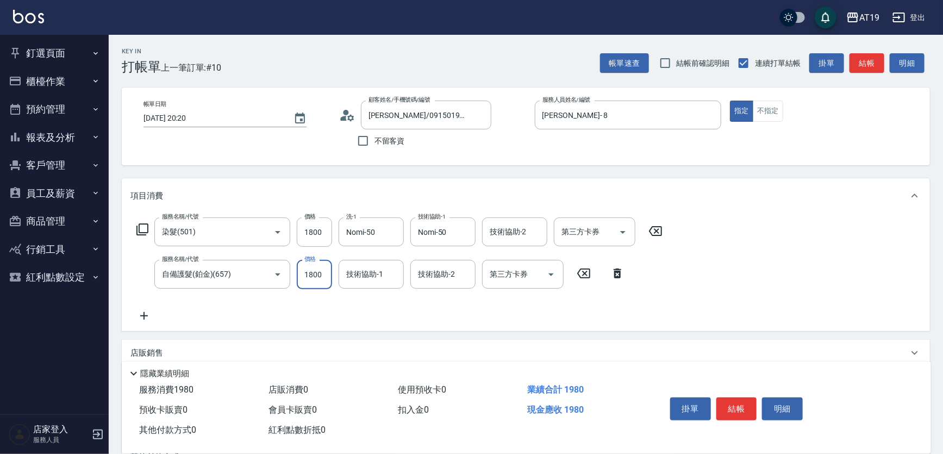
type input "360"
type input "1800"
type input "6"
type input "Nomi-50"
type input "5"
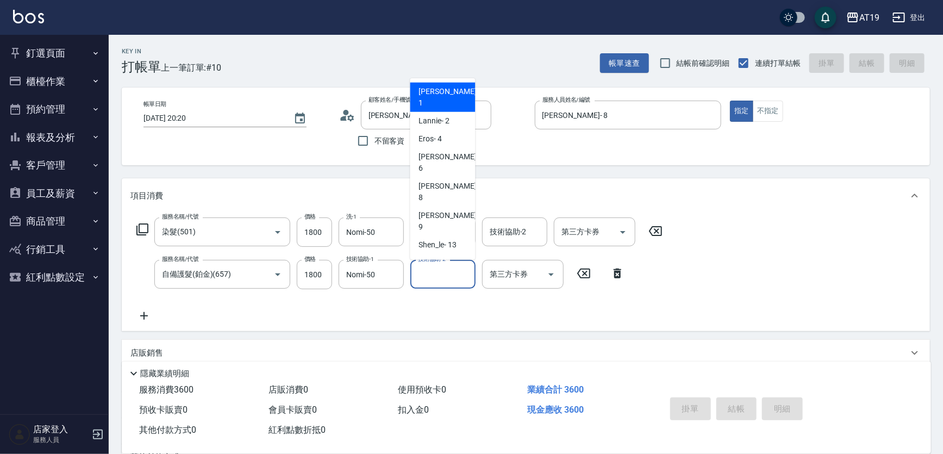
type input "0"
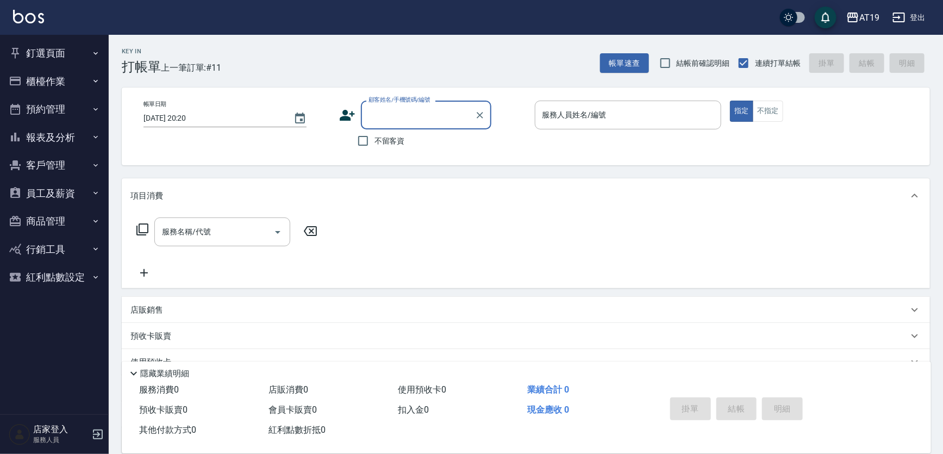
scroll to position [49, 0]
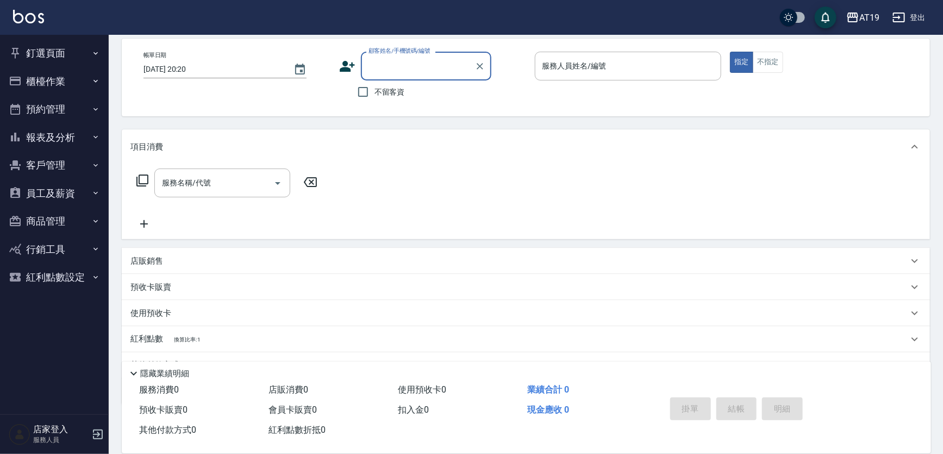
click at [60, 52] on button "釘選頁面" at bounding box center [54, 53] width 100 height 28
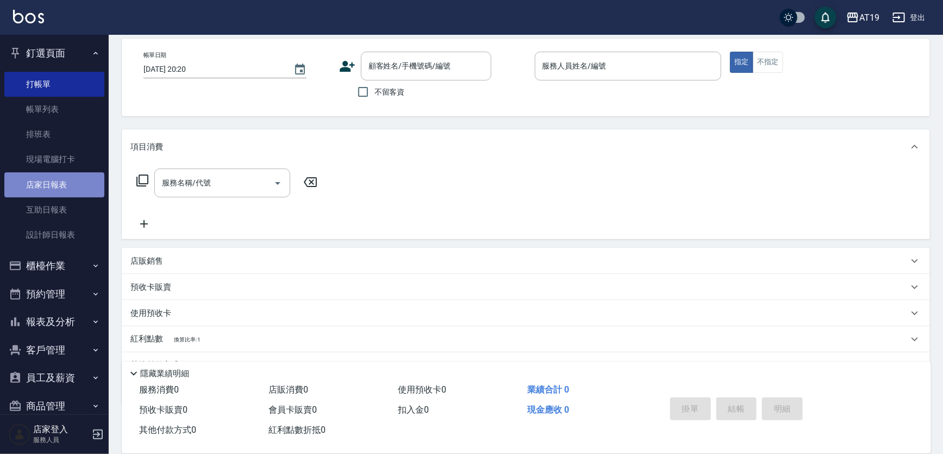
click at [71, 186] on link "店家日報表" at bounding box center [54, 184] width 100 height 25
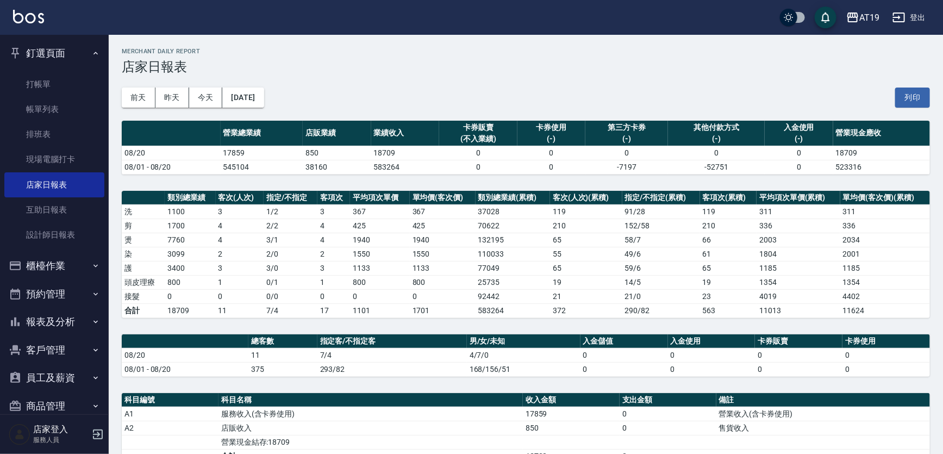
drag, startPoint x: 483, startPoint y: 92, endPoint x: 484, endPoint y: 69, distance: 23.4
click at [483, 88] on div "[DATE] [DATE] [DATE] [DATE] 列印" at bounding box center [526, 97] width 808 height 46
click at [50, 207] on link "互助日報表" at bounding box center [54, 209] width 100 height 25
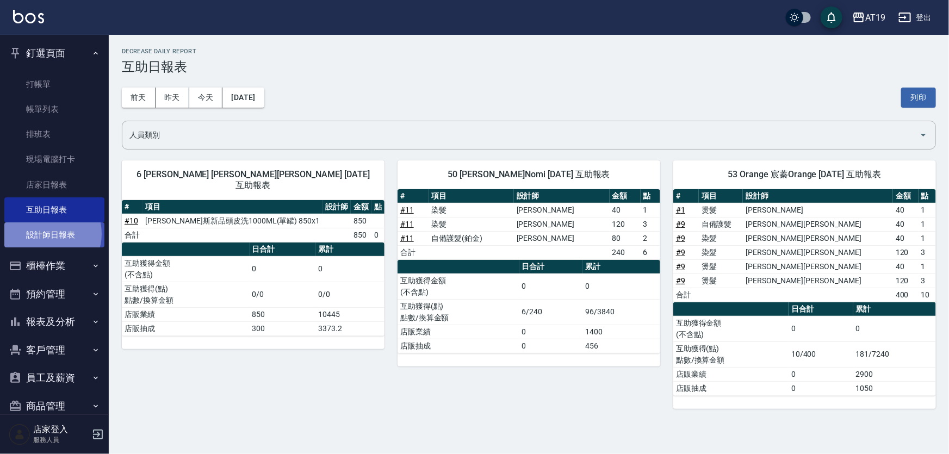
click at [49, 234] on link "設計師日報表" at bounding box center [54, 234] width 100 height 25
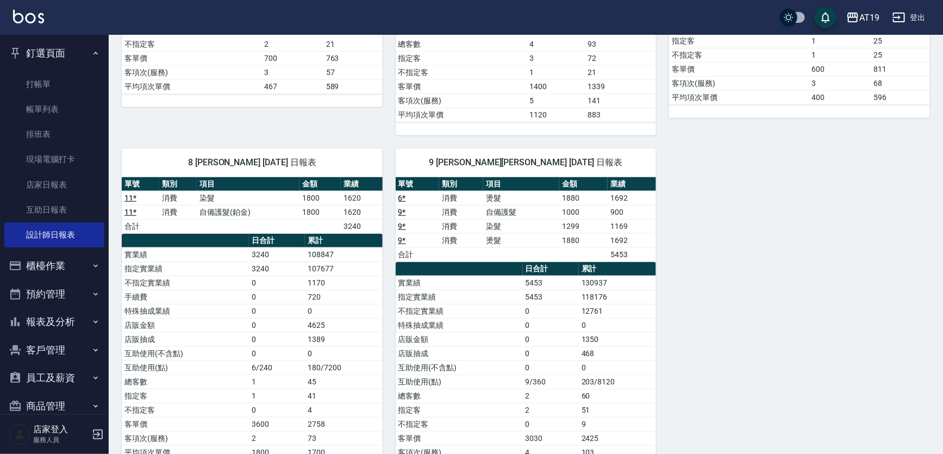
scroll to position [395, 0]
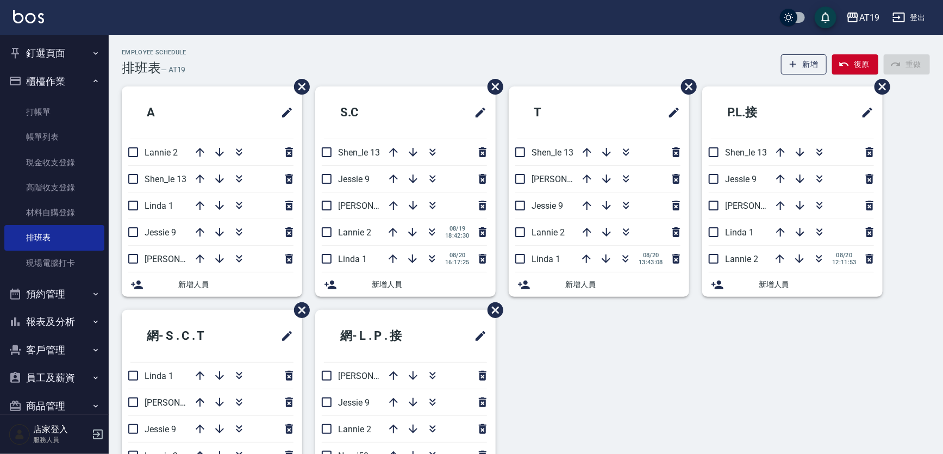
scroll to position [74, 0]
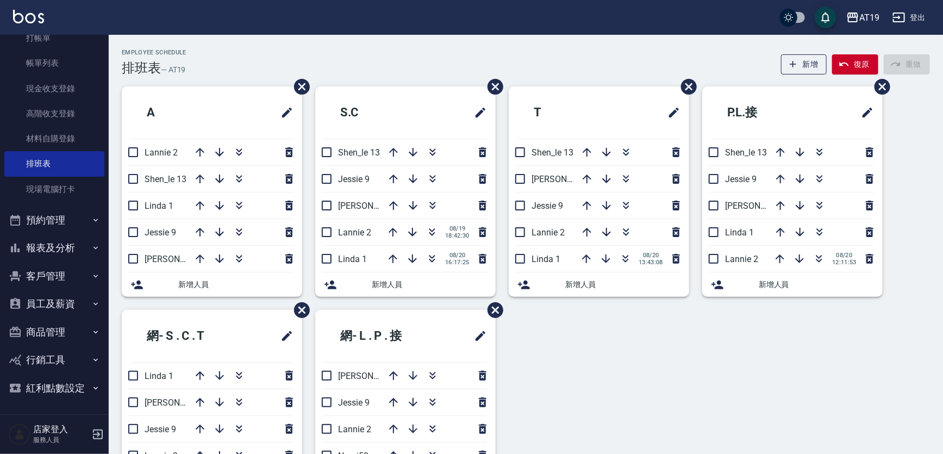
click at [586, 395] on div "A Lannie 2 Shen_le 13 Linda 1 Jessie 9 Julie 6 新增人員 S.C Shen_le 13 Jessie 9 Jul…" at bounding box center [519, 309] width 821 height 447
click at [859, 385] on div "A Lannie 2 Shen_le 13 Linda 1 Jessie 9 Julie 6 新增人員 S.C Shen_le 13 Jessie 9 Jul…" at bounding box center [519, 309] width 821 height 447
click at [59, 180] on link "現場電腦打卡" at bounding box center [54, 189] width 100 height 25
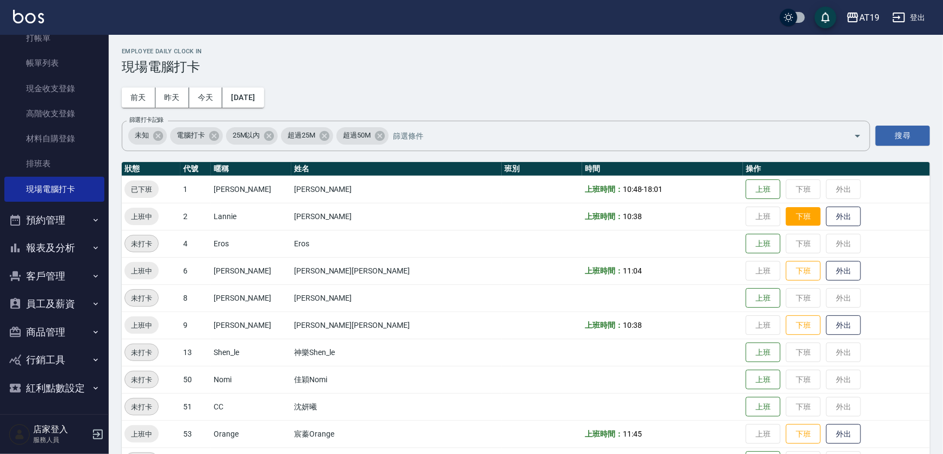
click at [786, 213] on button "下班" at bounding box center [803, 216] width 35 height 19
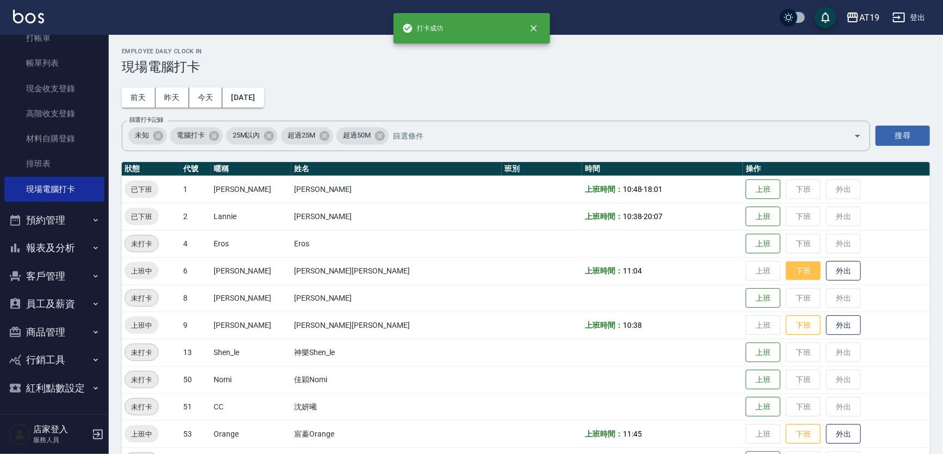
click at [786, 272] on button "下班" at bounding box center [803, 271] width 35 height 19
click at [786, 322] on button "下班" at bounding box center [803, 325] width 35 height 19
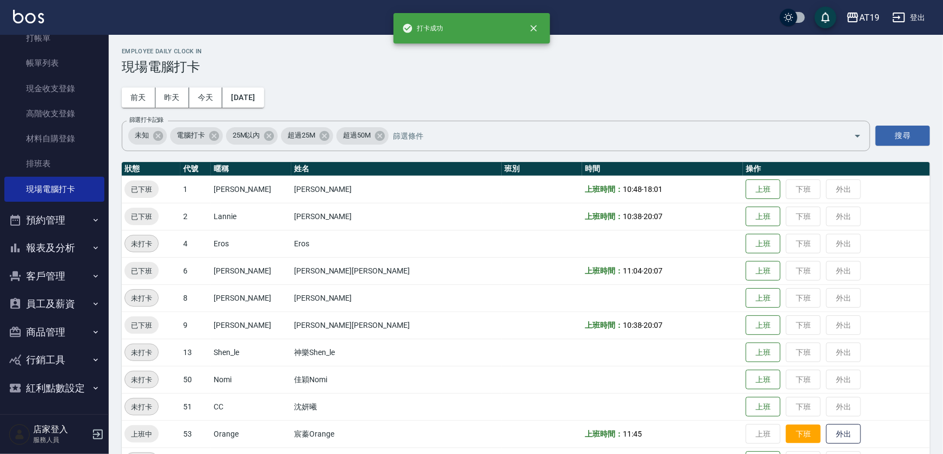
click at [786, 428] on button "下班" at bounding box center [803, 434] width 35 height 19
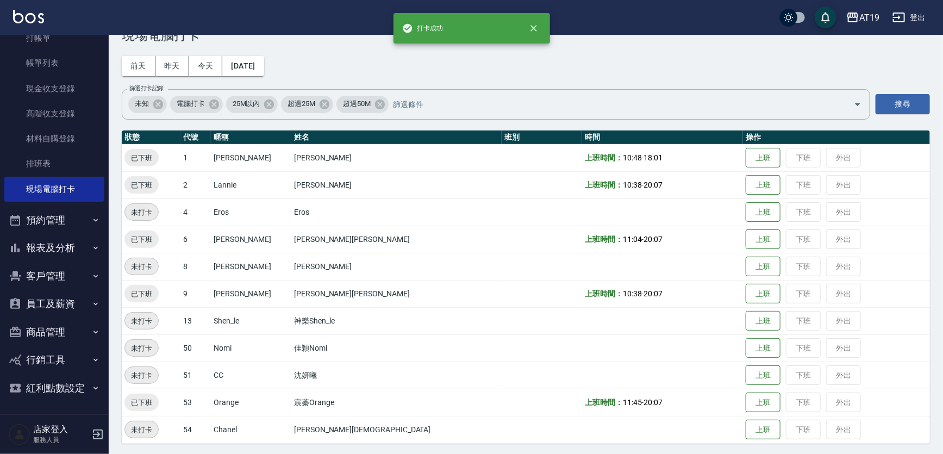
scroll to position [33, 0]
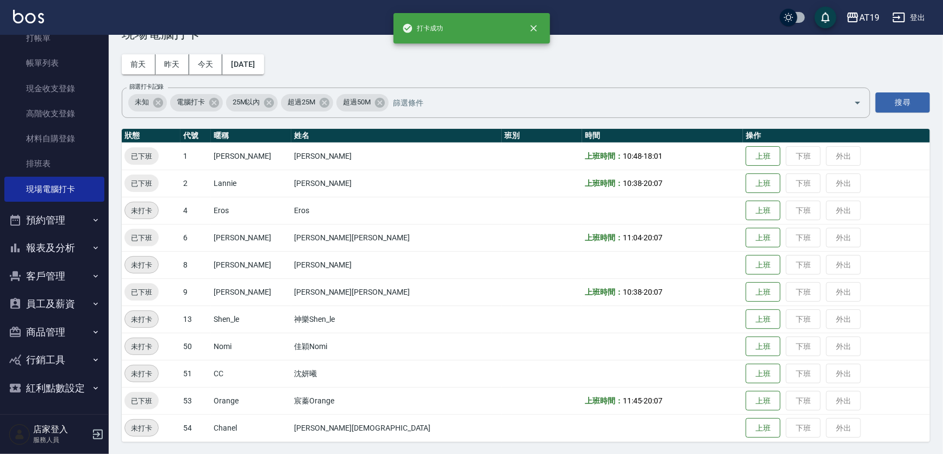
click at [581, 57] on div "Employee Daily Clock In 現場電腦打卡 前天 昨天 今天 2025/08/20 篩選打卡記錄 未知 電腦打卡 25M以內 超過25M 超…" at bounding box center [526, 228] width 835 height 453
